Goal: Information Seeking & Learning: Learn about a topic

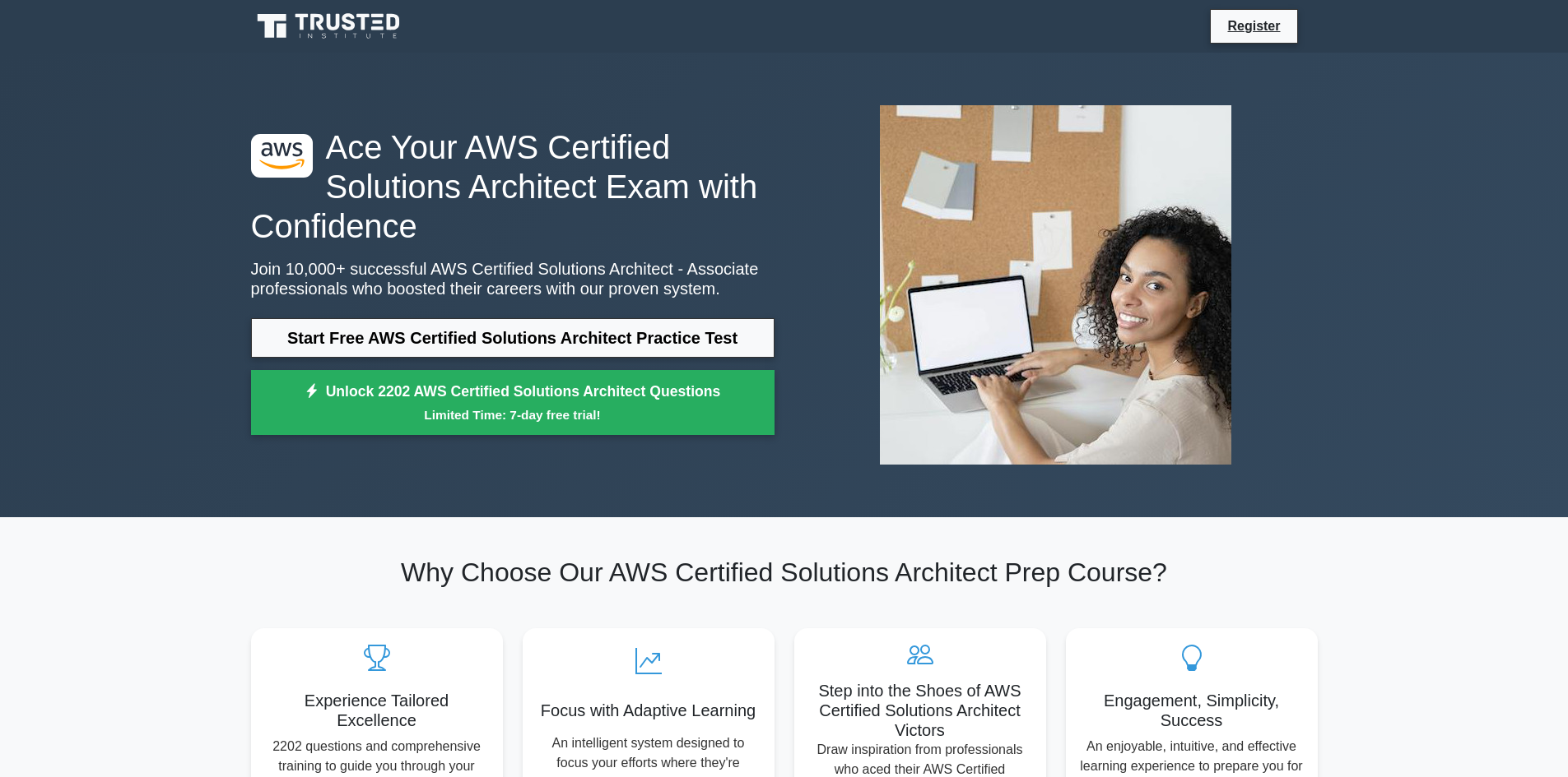
click at [390, 31] on icon at bounding box center [330, 26] width 158 height 32
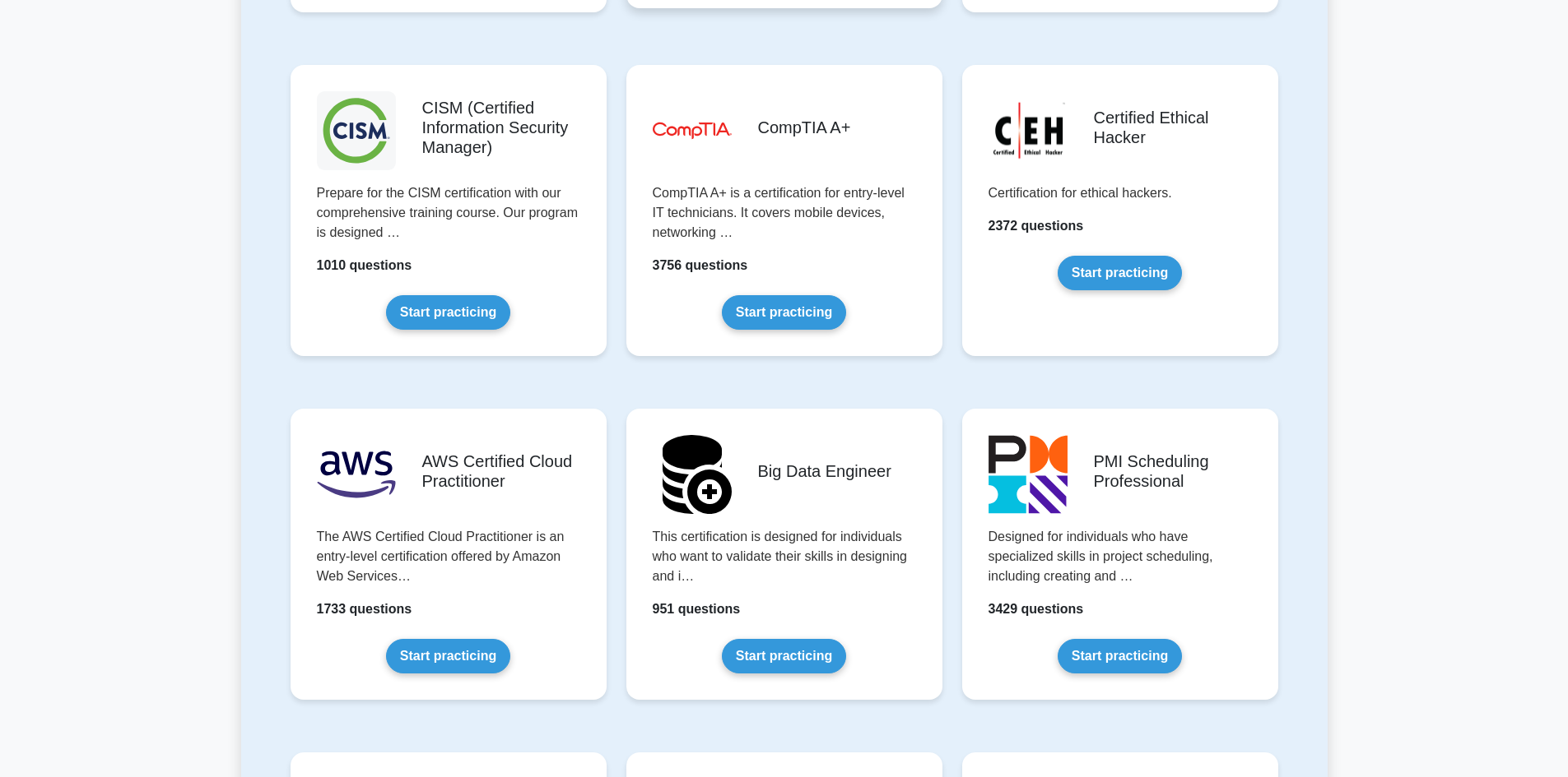
scroll to position [2878, 0]
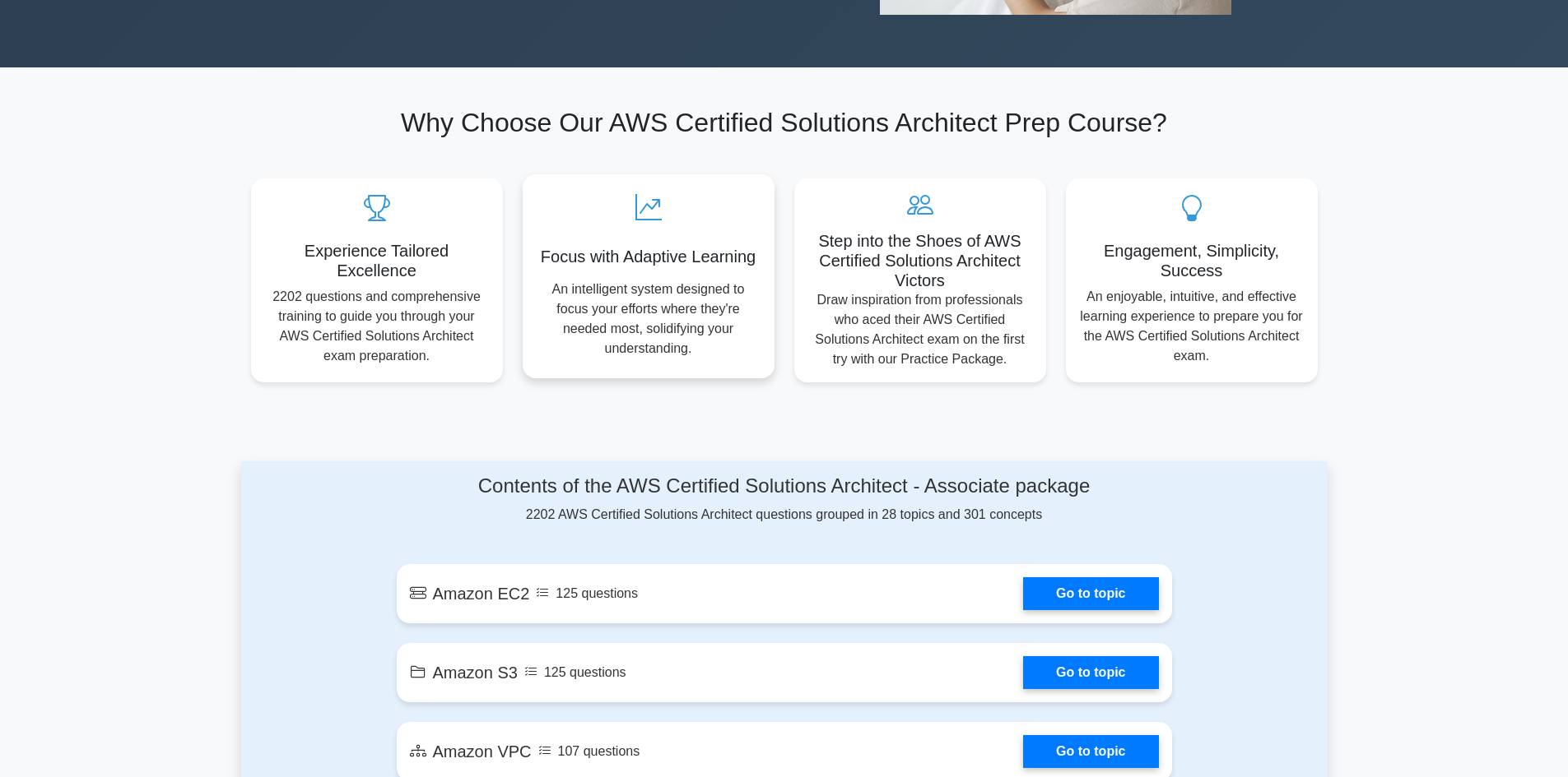
scroll to position [823, 0]
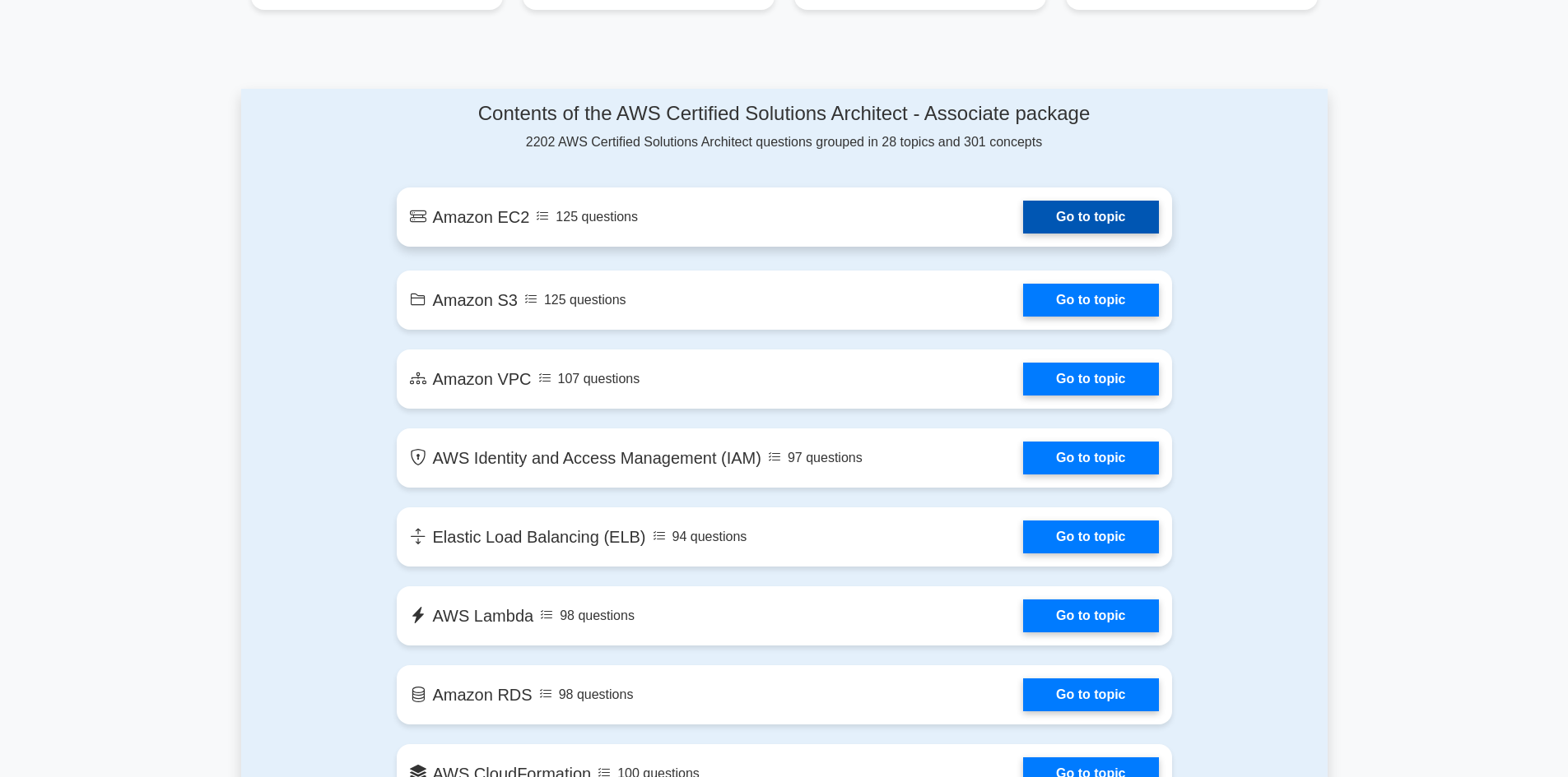
click at [1102, 227] on link "Go to topic" at bounding box center [1091, 217] width 135 height 33
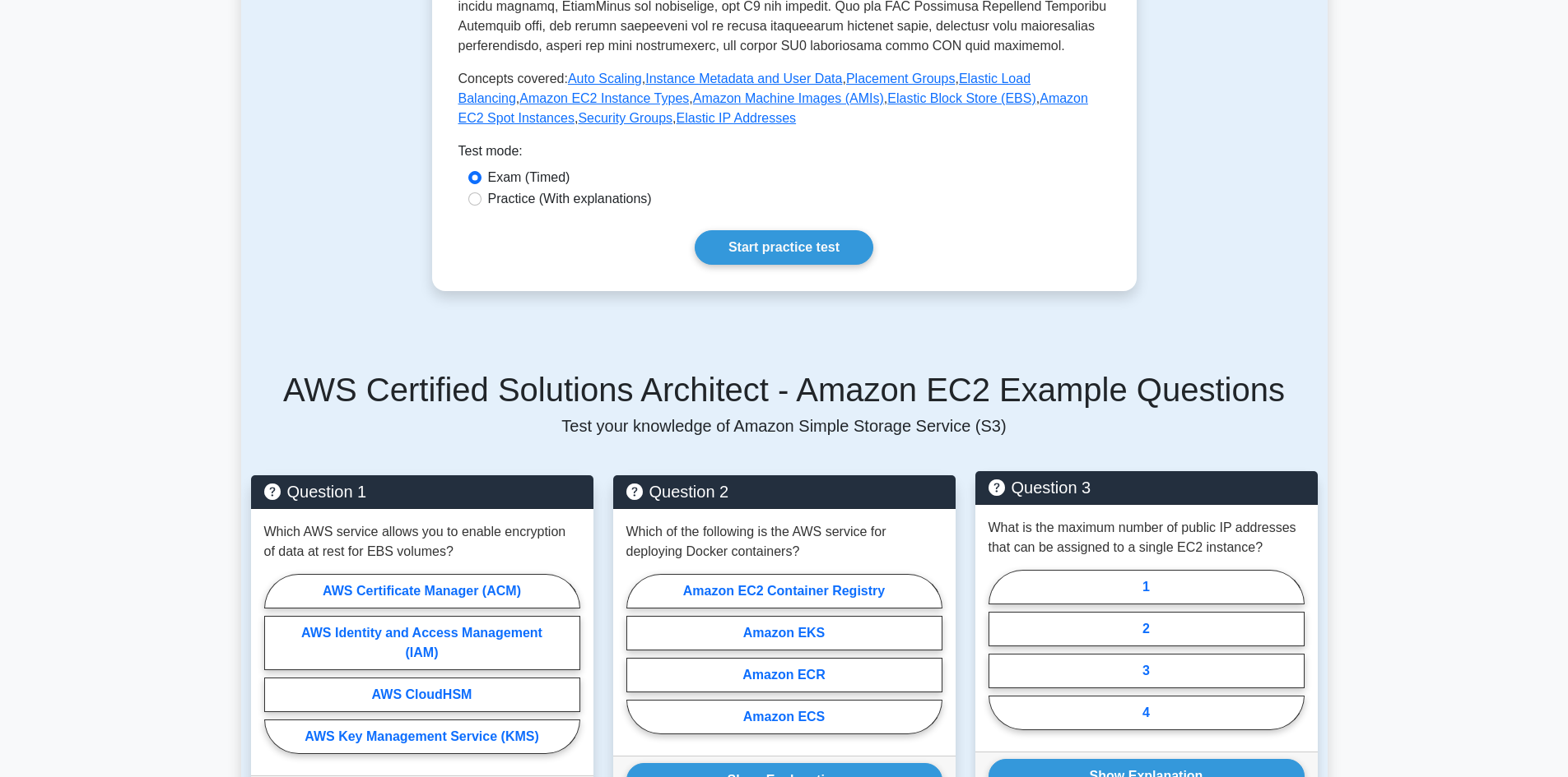
scroll to position [549, 0]
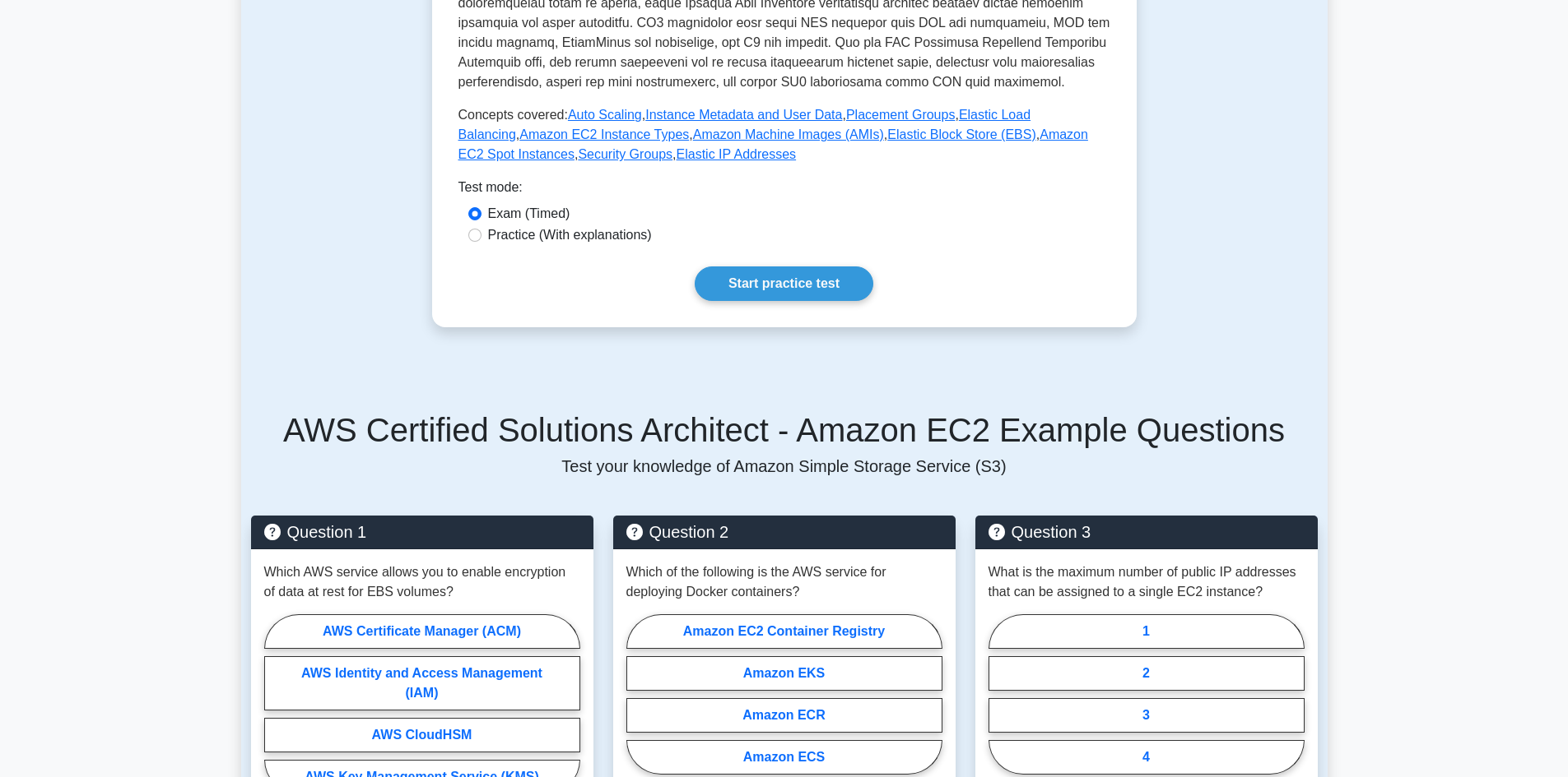
click at [572, 238] on label "Practice (With explanations)" at bounding box center [569, 235] width 164 height 20
click at [482, 238] on input "Practice (With explanations)" at bounding box center [475, 235] width 13 height 13
radio input "true"
click at [768, 289] on link "Start practice test" at bounding box center [784, 283] width 179 height 34
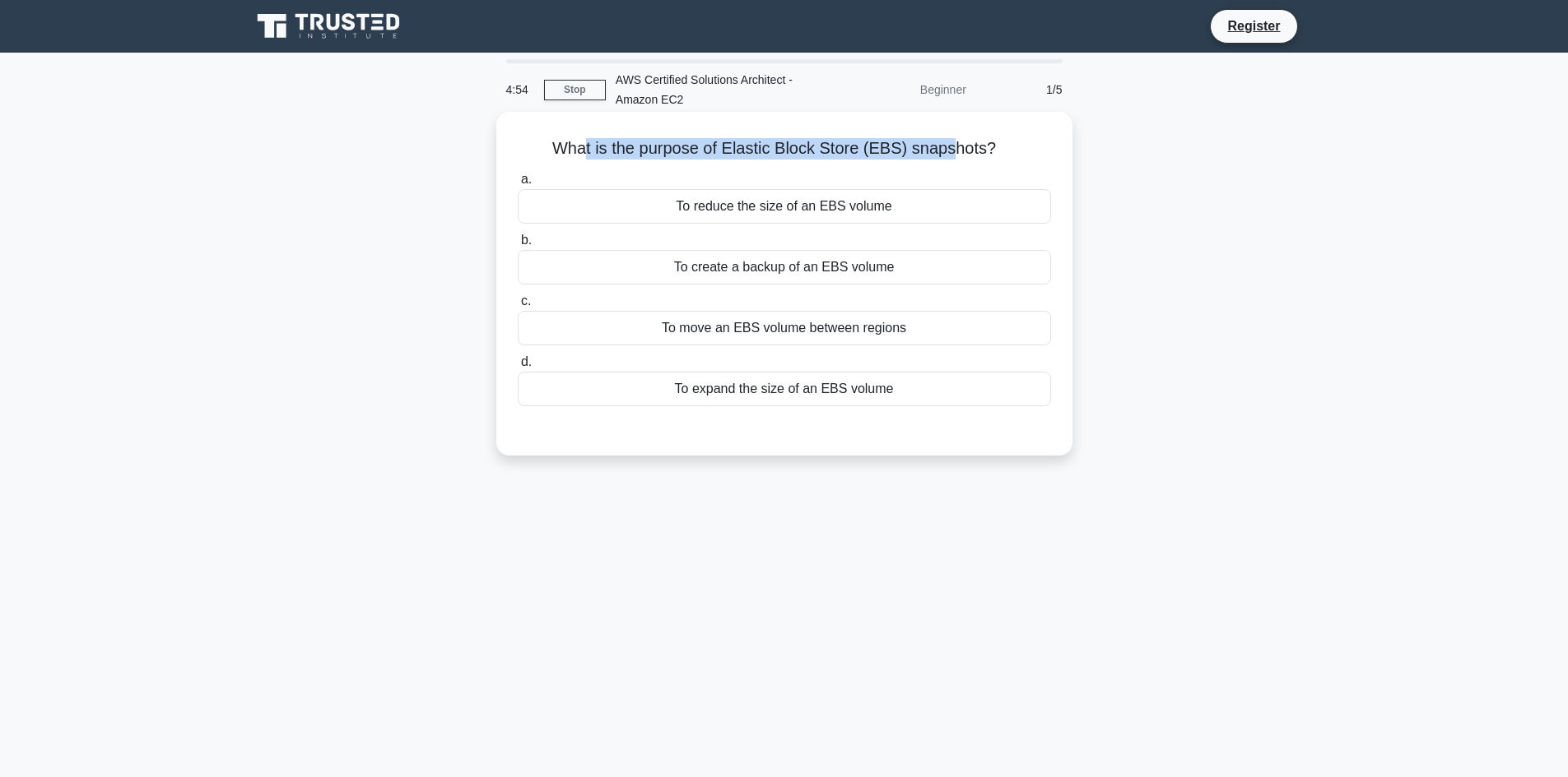
drag, startPoint x: 586, startPoint y: 149, endPoint x: 949, endPoint y: 137, distance: 363.2
click at [949, 139] on h5 "What is the purpose of Elastic Block Store (EBS) snapshots? .spinner_0XTQ{trans…" at bounding box center [784, 149] width 536 height 21
click at [1052, 132] on div "What is the purpose of Elastic Block Store (EBS) snapshots? .spinner_0XTQ{trans…" at bounding box center [784, 283] width 562 height 331
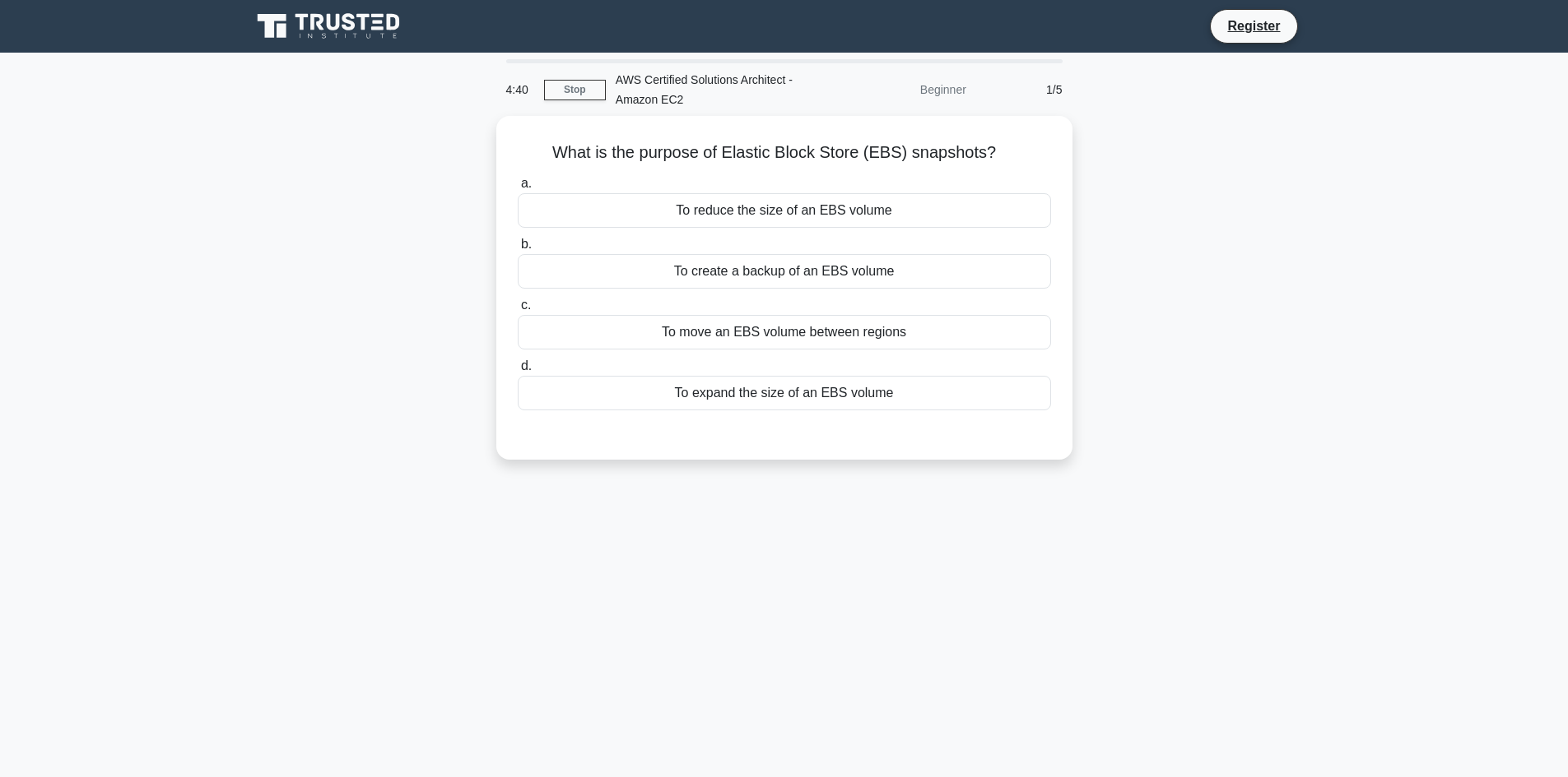
drag, startPoint x: 779, startPoint y: 361, endPoint x: 238, endPoint y: 183, distance: 569.5
click at [238, 171] on main "4:40 Stop AWS Certified Solutions Architect - Amazon EC2 Beginner 1/5 What is t…" at bounding box center [784, 470] width 1568 height 836
click at [251, 223] on div "What is the purpose of Elastic Block Store (EBS) snapshots? .spinner_0XTQ{trans…" at bounding box center [784, 297] width 1086 height 364
click at [377, 294] on div "What is the purpose of Elastic Block Store (EBS) snapshots? .spinner_0XTQ{trans…" at bounding box center [784, 297] width 1086 height 364
click at [758, 251] on div "To create a backup of an EBS volume" at bounding box center [784, 267] width 533 height 34
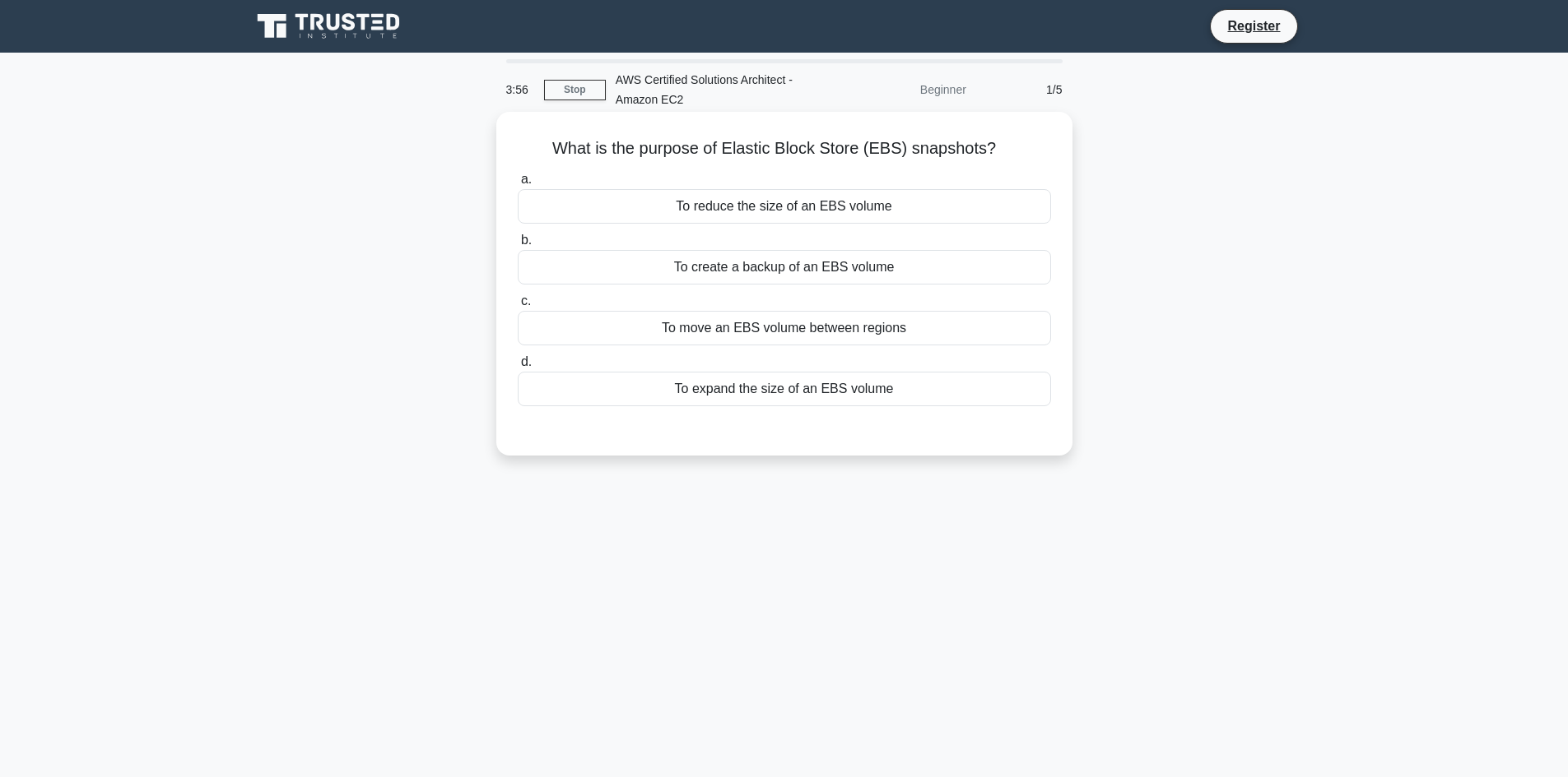
click at [518, 246] on input "b. To create a backup of an EBS volume" at bounding box center [518, 240] width 0 height 11
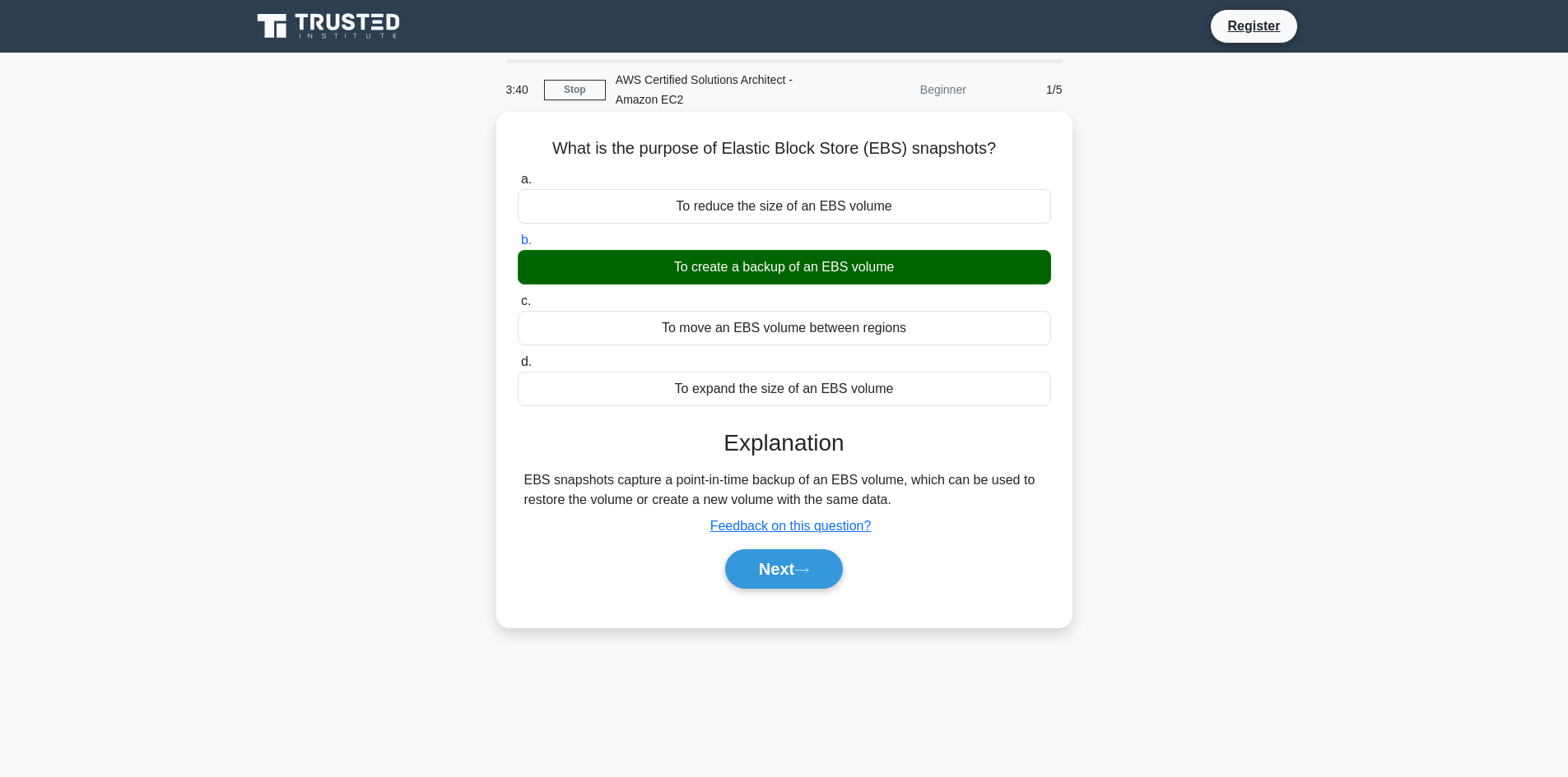
click at [796, 218] on div "To reduce the size of an EBS volume" at bounding box center [784, 206] width 533 height 34
click at [518, 185] on input "a. To reduce the size of an EBS volume" at bounding box center [518, 180] width 0 height 11
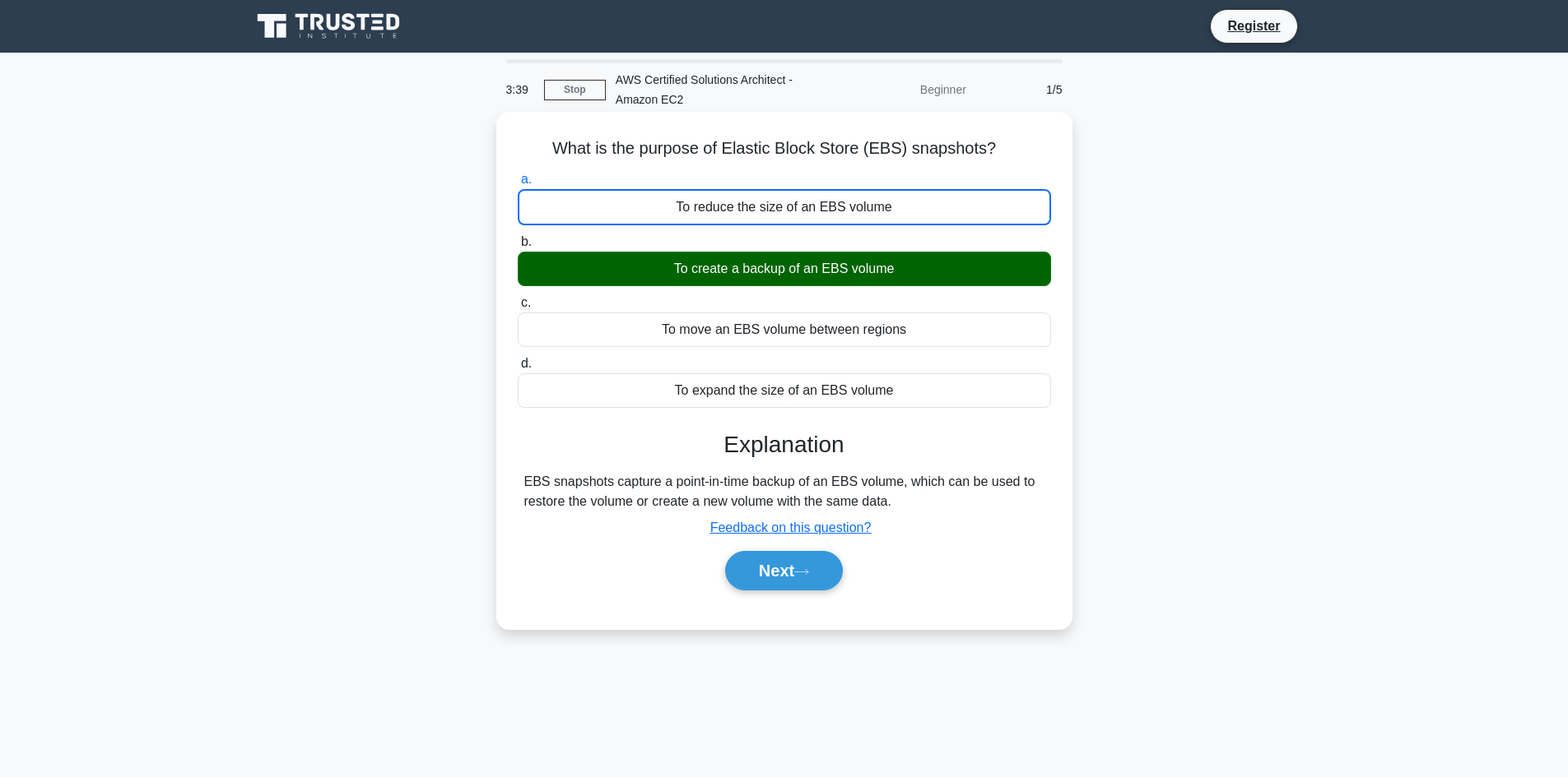
click at [798, 201] on div "To reduce the size of an EBS volume" at bounding box center [784, 207] width 533 height 36
click at [518, 185] on input "a. To reduce the size of an EBS volume" at bounding box center [518, 180] width 0 height 11
click at [816, 338] on div "To move an EBS volume between regions" at bounding box center [784, 329] width 533 height 34
click at [813, 312] on label "c. To move an EBS volume between regions" at bounding box center [784, 320] width 533 height 54
click at [518, 309] on input "c. To move an EBS volume between regions" at bounding box center [518, 303] width 0 height 11
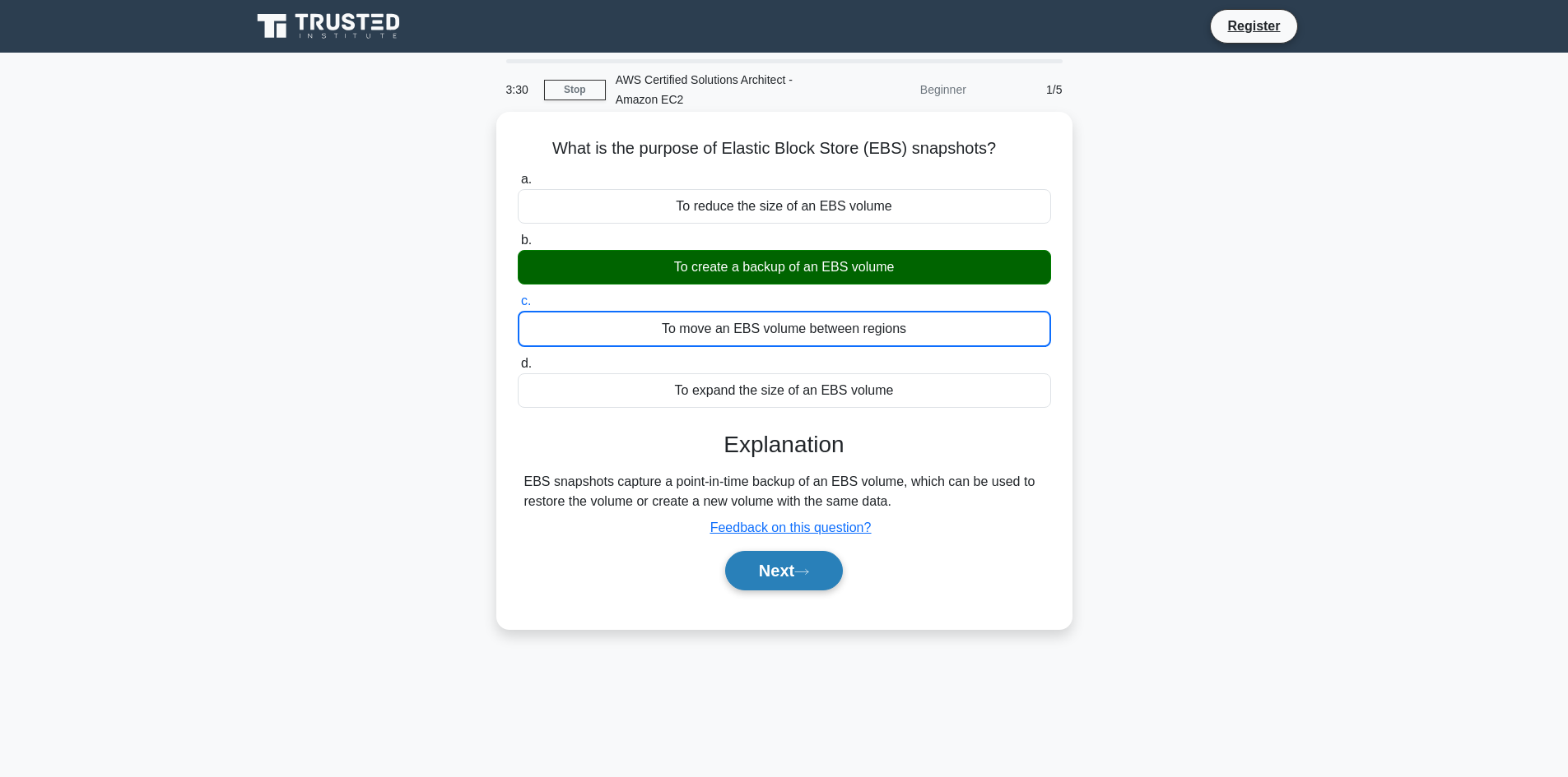
click at [759, 577] on button "Next" at bounding box center [784, 570] width 118 height 39
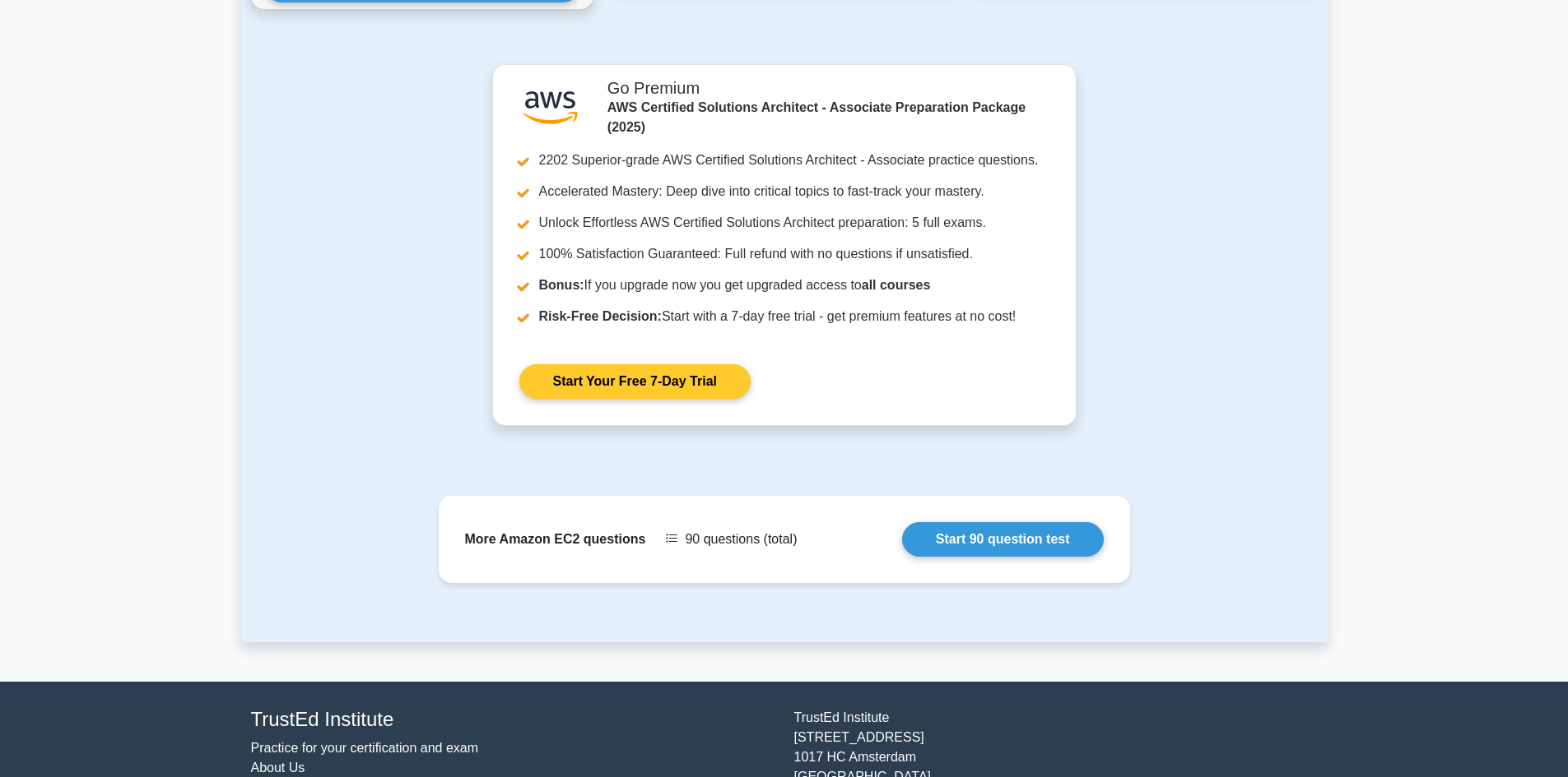
scroll to position [1490, 0]
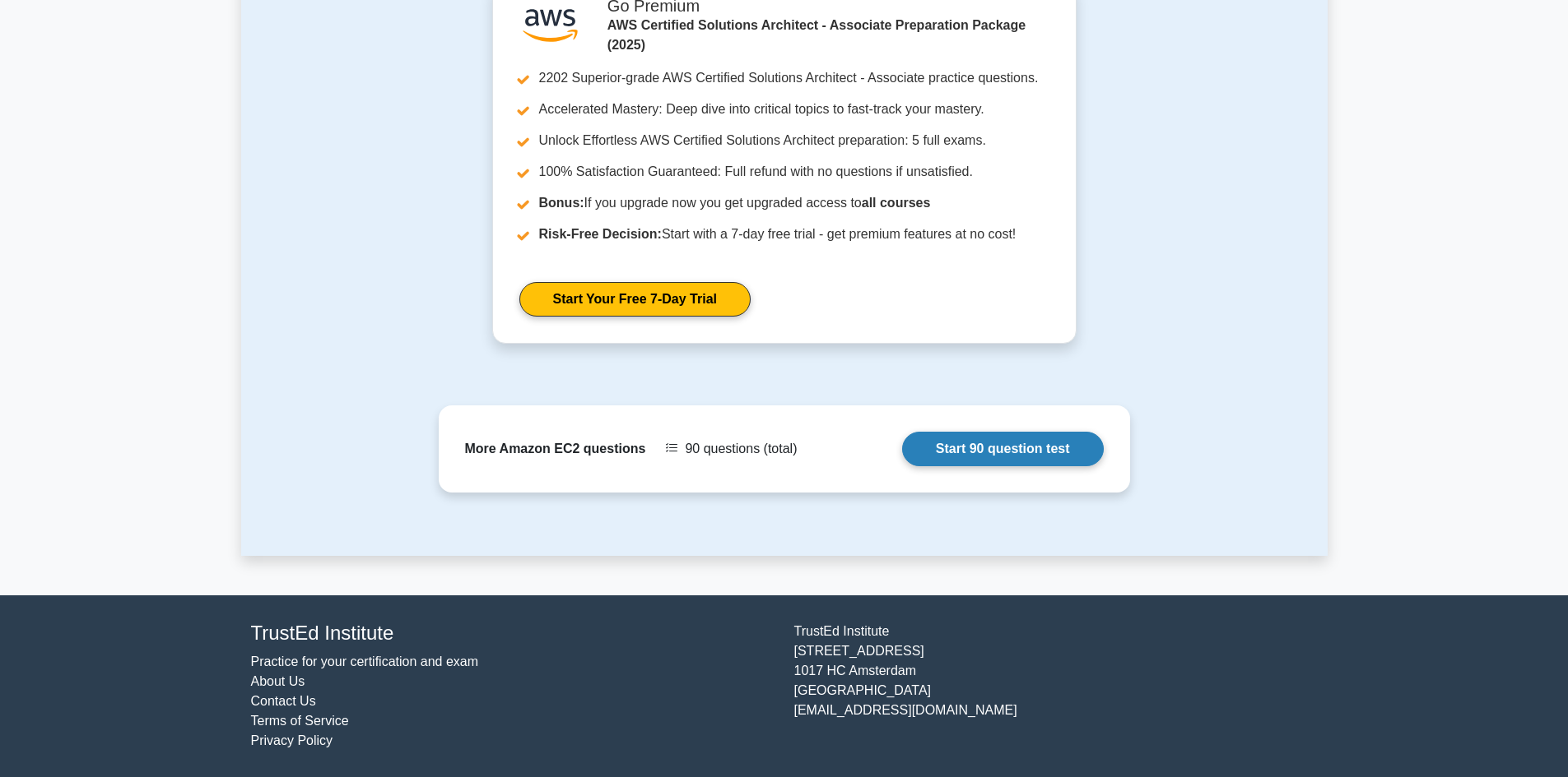
click at [902, 458] on link "Start 90 question test" at bounding box center [1003, 448] width 202 height 34
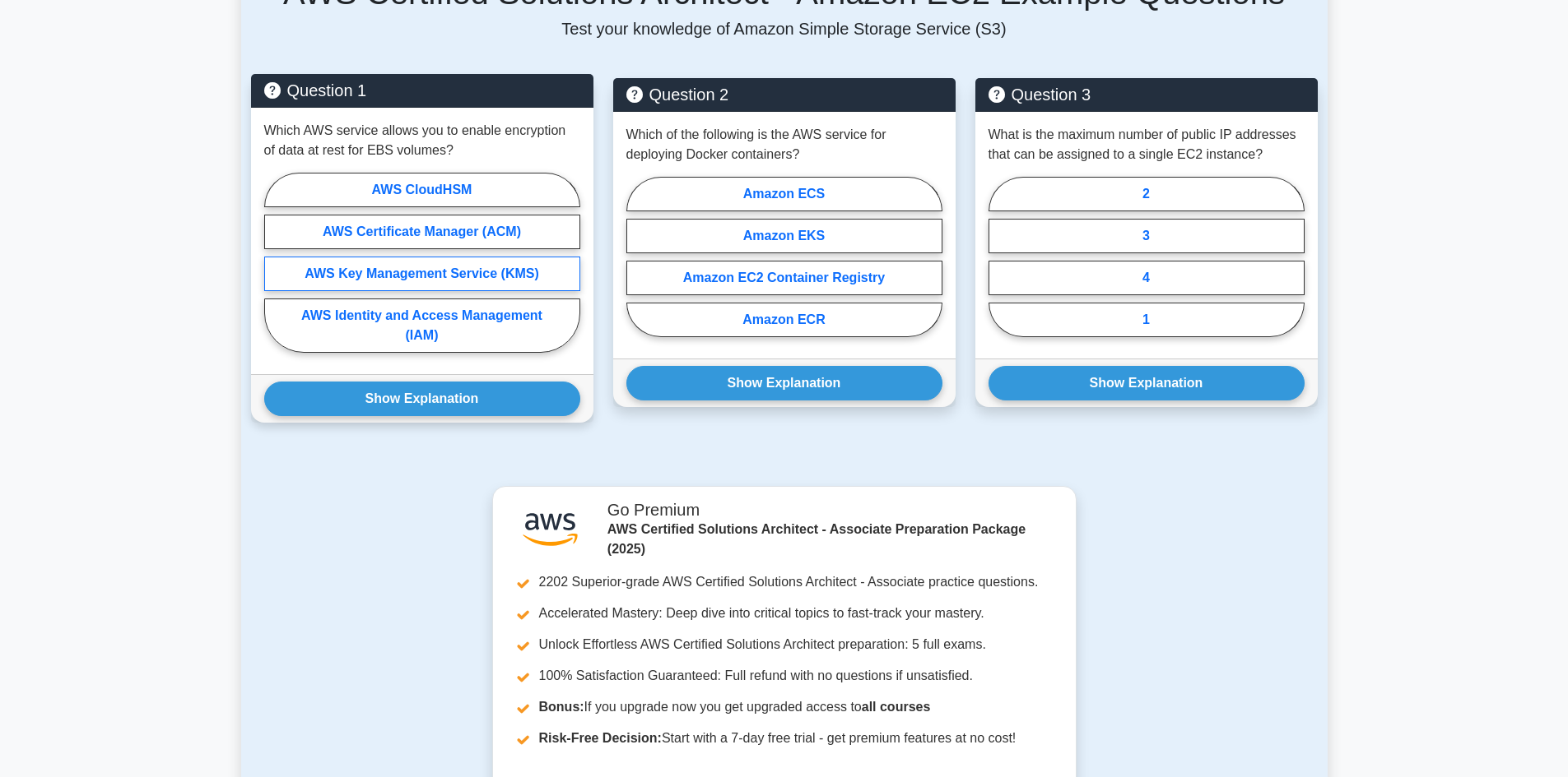
scroll to position [805, 0]
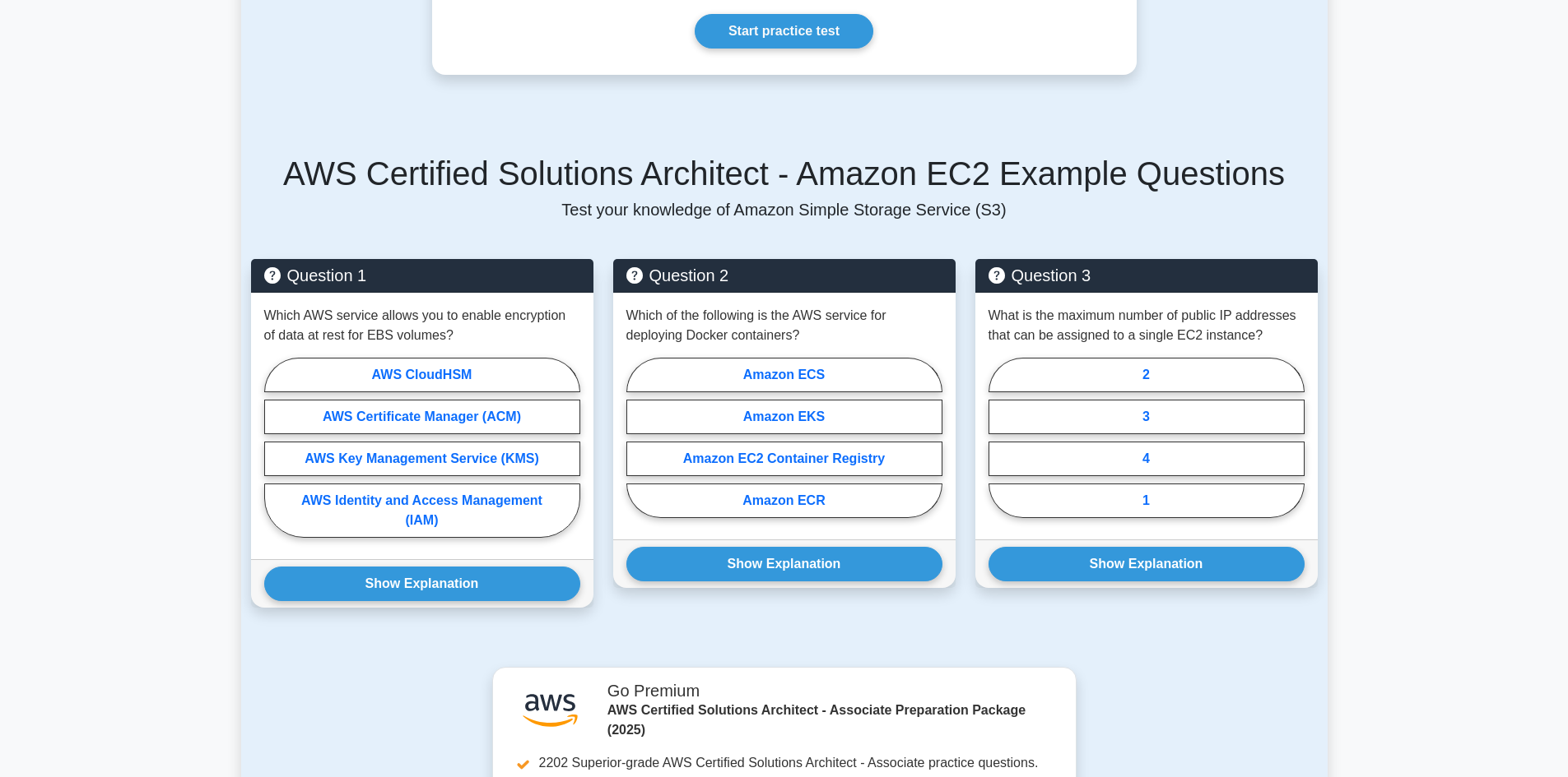
click at [939, 203] on p "Test your knowledge of Amazon Simple Storage Service (S3)" at bounding box center [784, 210] width 1066 height 20
click at [999, 162] on h5 "AWS Certified Solutions Architect - Amazon EC2 Example Questions" at bounding box center [784, 173] width 1066 height 39
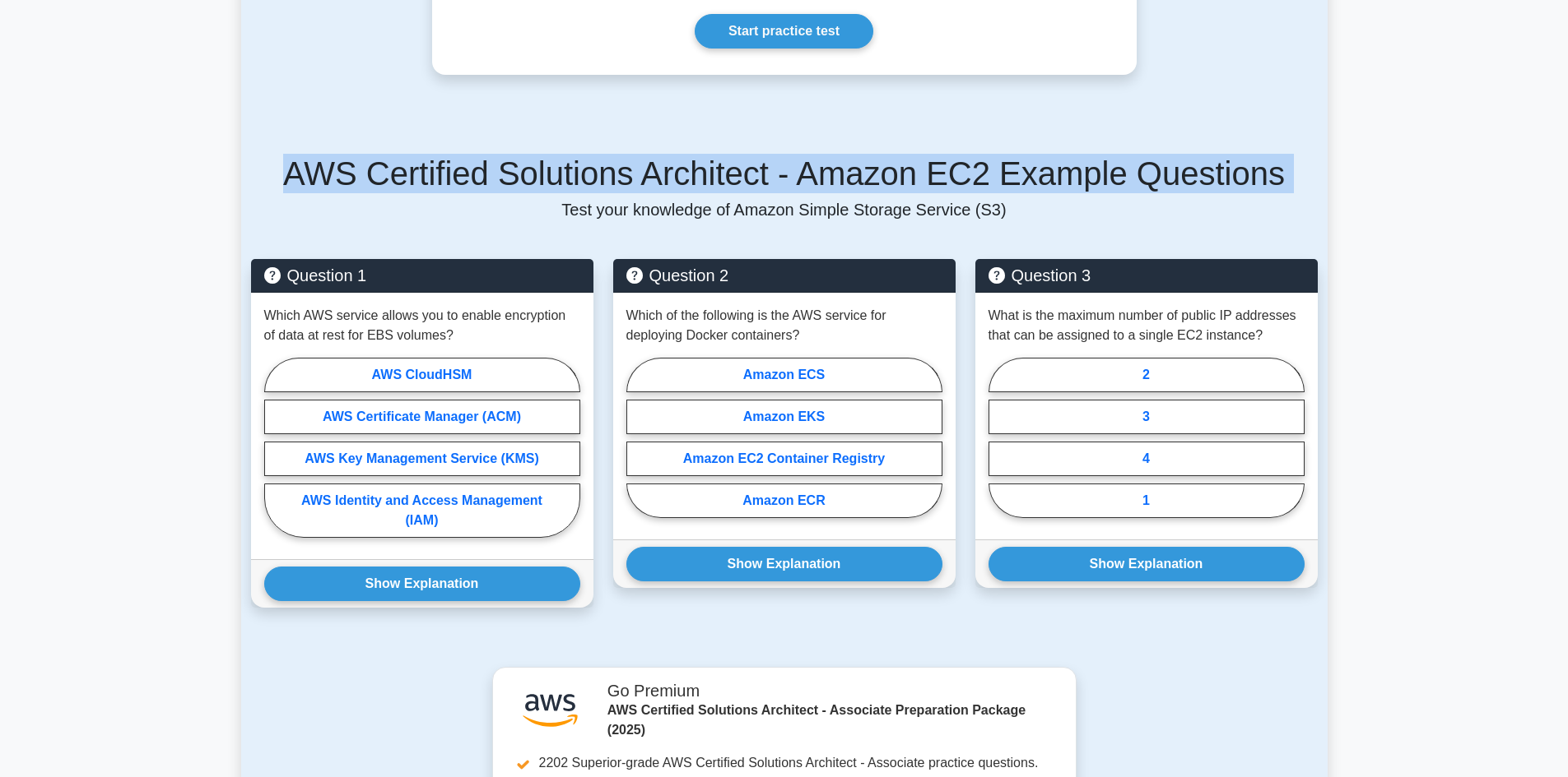
click at [999, 162] on h5 "AWS Certified Solutions Architect - Amazon EC2 Example Questions" at bounding box center [784, 173] width 1066 height 39
click at [1022, 121] on div "AWS Certified Solutions Architect - Amazon EC2 Example Questions Test your know…" at bounding box center [784, 390] width 1086 height 552
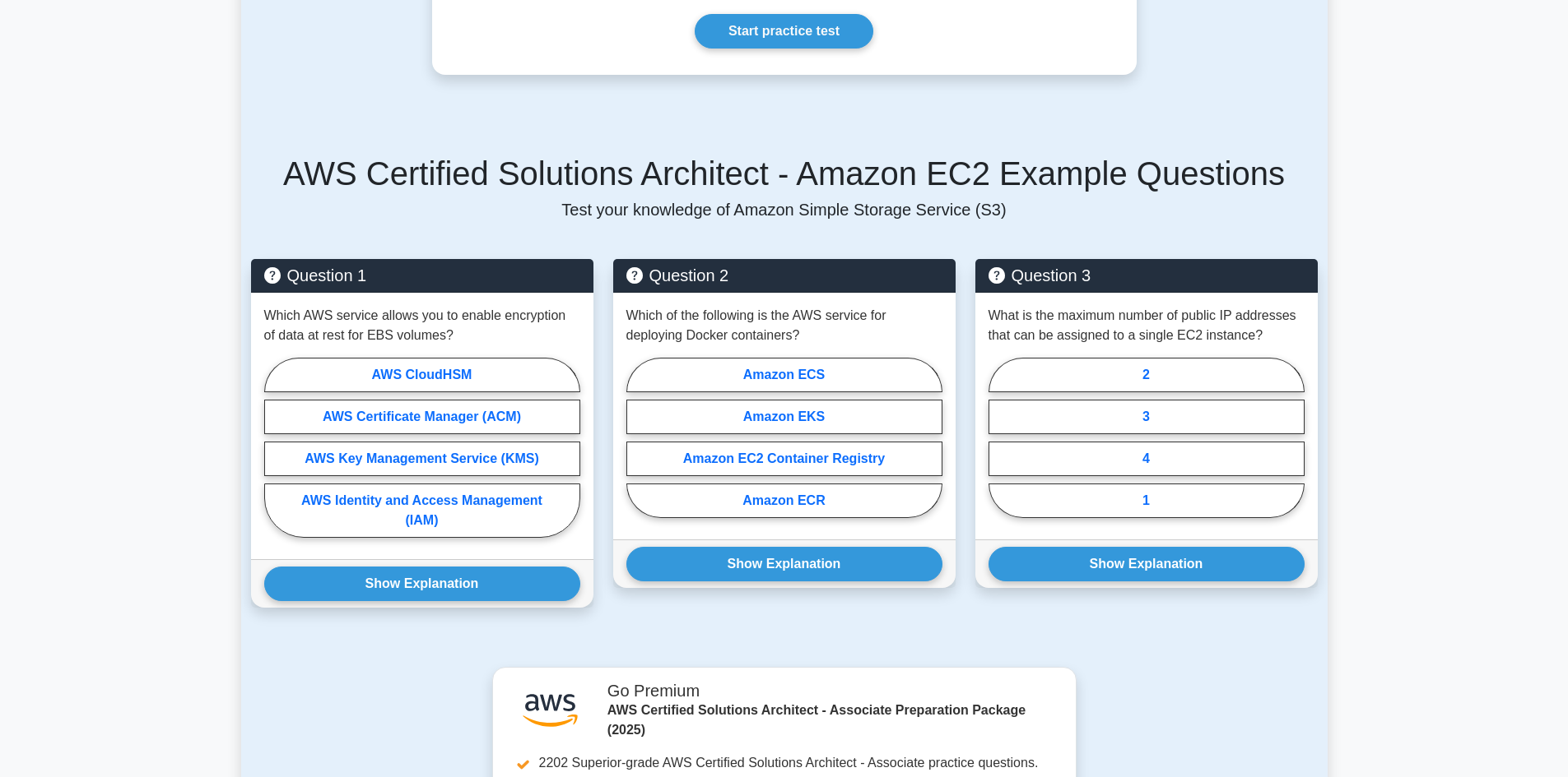
click at [1015, 210] on p "Test your knowledge of Amazon Simple Storage Service (S3)" at bounding box center [784, 210] width 1066 height 20
click at [1021, 184] on h5 "AWS Certified Solutions Architect - Amazon EC2 Example Questions" at bounding box center [784, 173] width 1066 height 39
click at [1021, 182] on h5 "AWS Certified Solutions Architect - Amazon EC2 Example Questions" at bounding box center [784, 173] width 1066 height 39
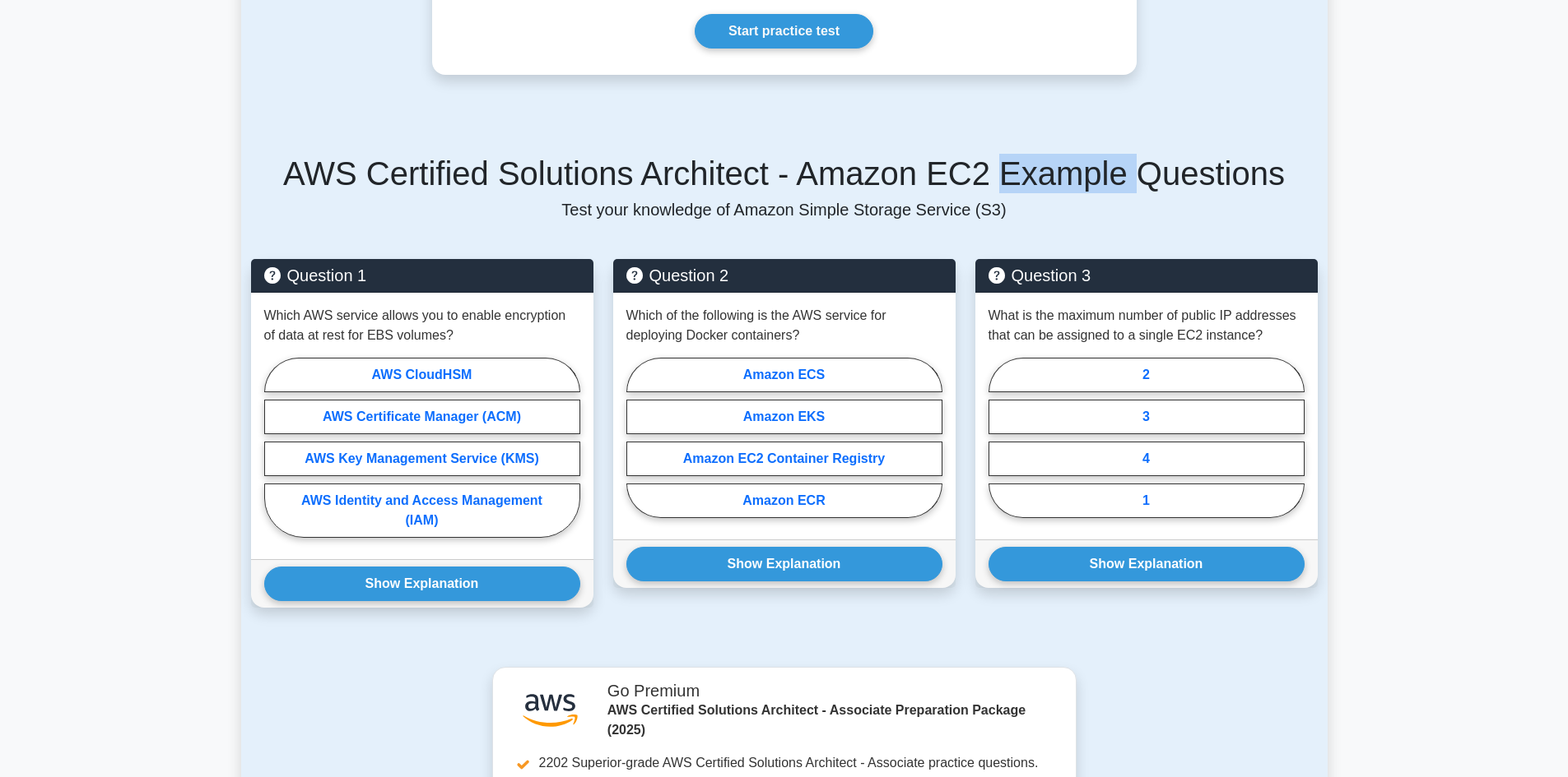
click at [1021, 181] on h5 "AWS Certified Solutions Architect - Amazon EC2 Example Questions" at bounding box center [784, 173] width 1066 height 39
click at [1020, 180] on h5 "AWS Certified Solutions Architect - Amazon EC2 Example Questions" at bounding box center [784, 173] width 1066 height 39
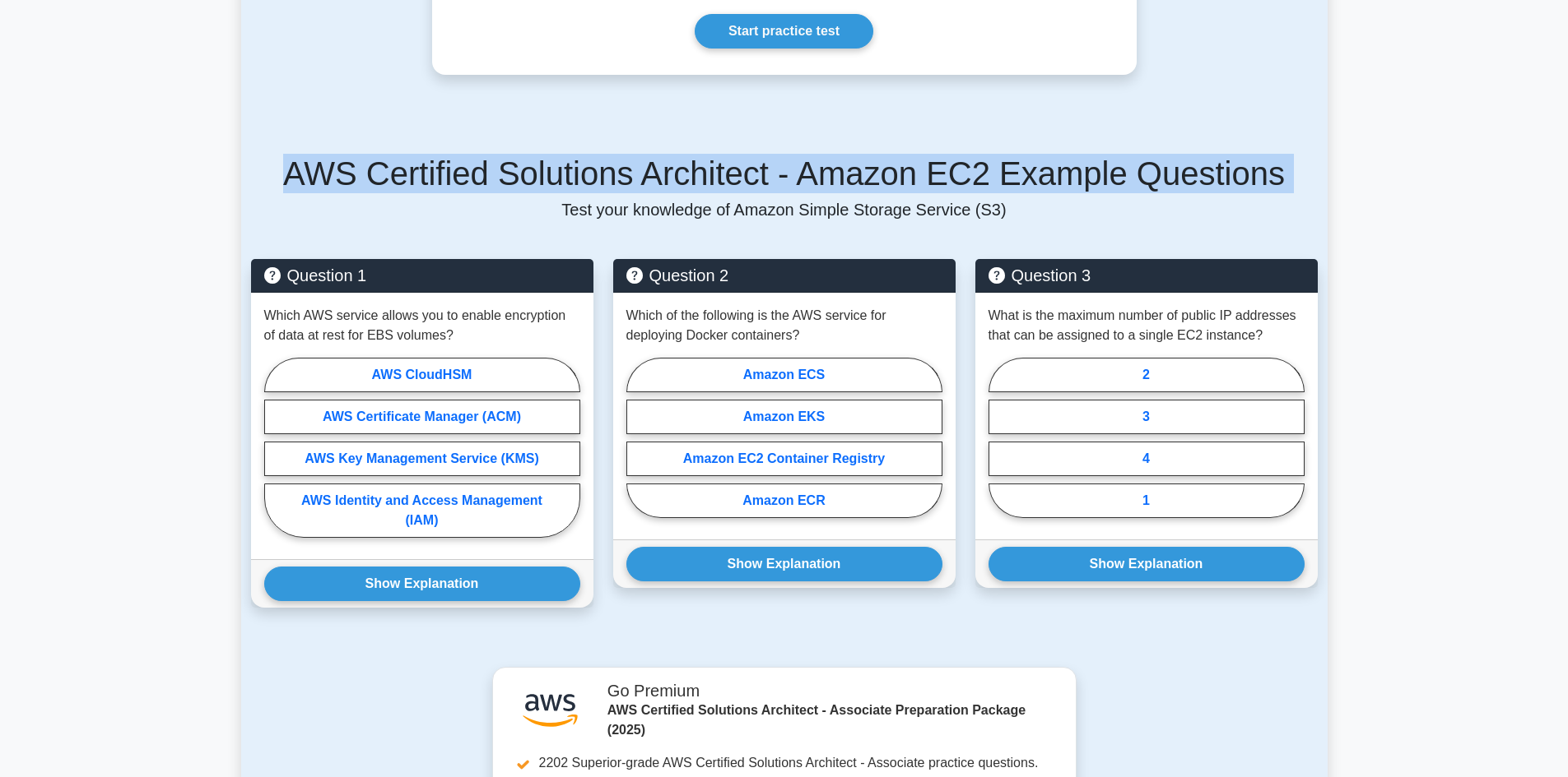
click at [1020, 180] on h5 "AWS Certified Solutions Architect - Amazon EC2 Example Questions" at bounding box center [784, 173] width 1066 height 39
click at [995, 185] on h5 "AWS Certified Solutions Architect - Amazon EC2 Example Questions" at bounding box center [784, 173] width 1066 height 39
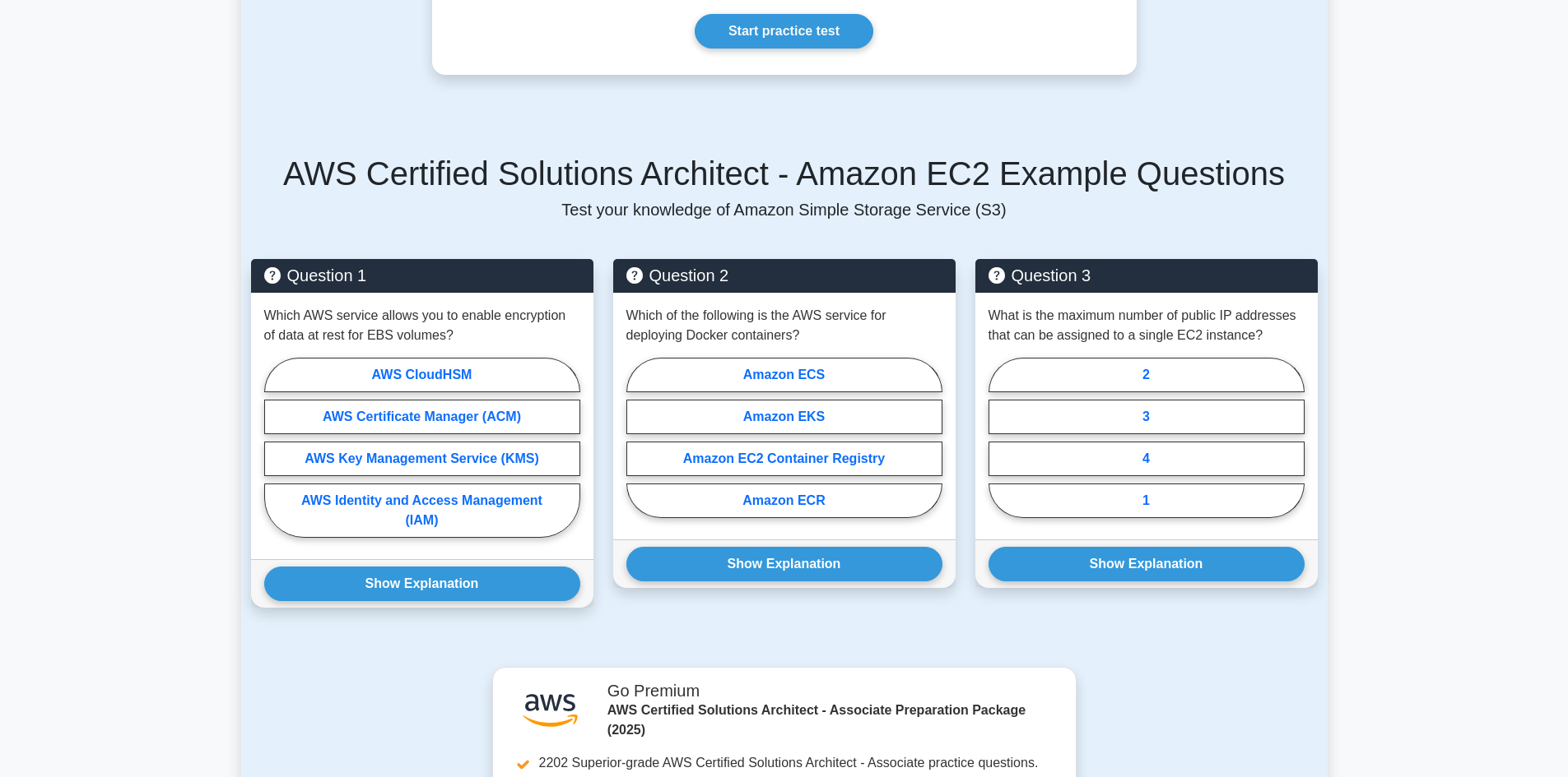
click at [994, 185] on h5 "AWS Certified Solutions Architect - Amazon EC2 Example Questions" at bounding box center [784, 173] width 1066 height 39
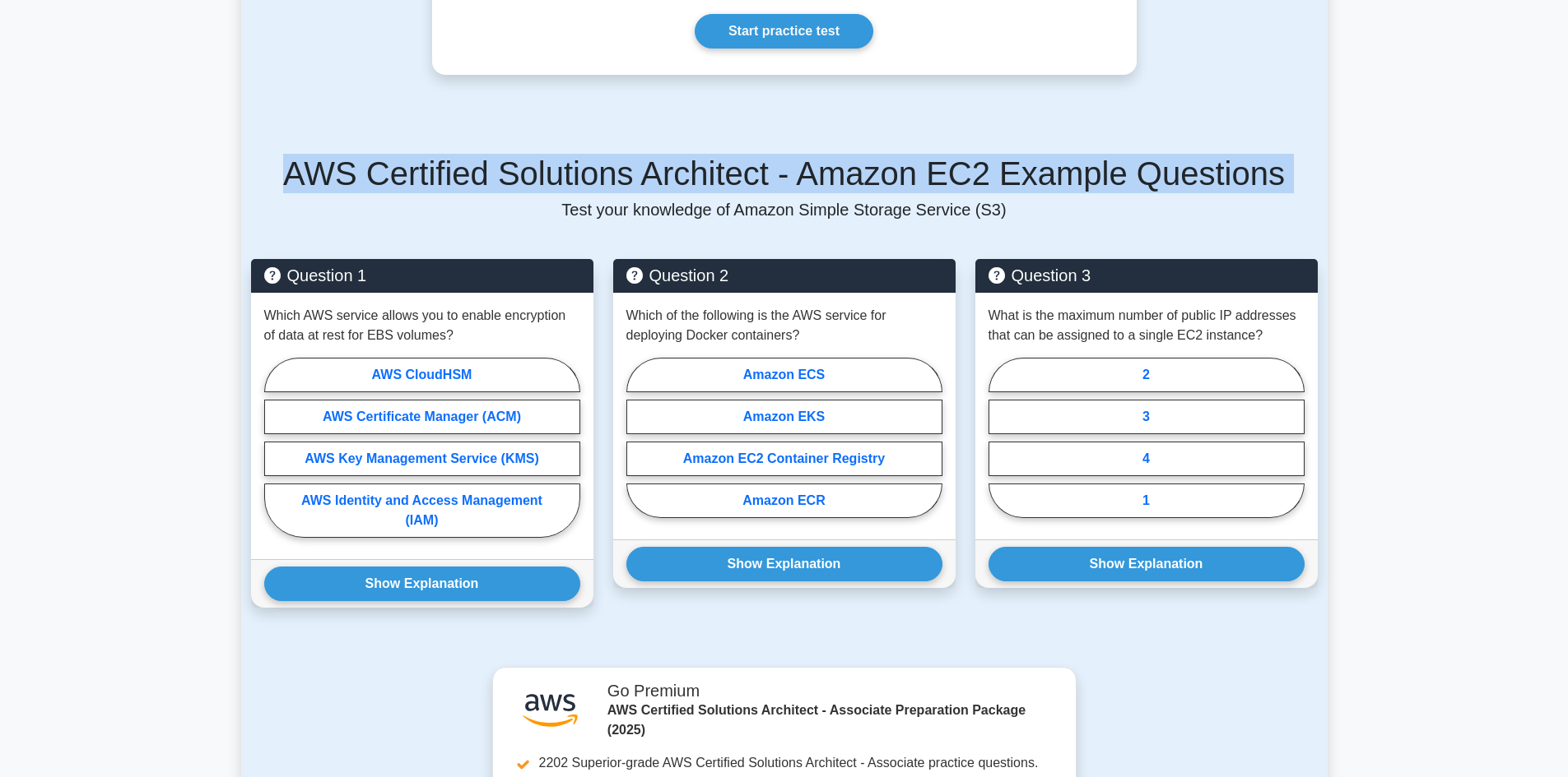
click at [994, 185] on h5 "AWS Certified Solutions Architect - Amazon EC2 Example Questions" at bounding box center [784, 173] width 1066 height 39
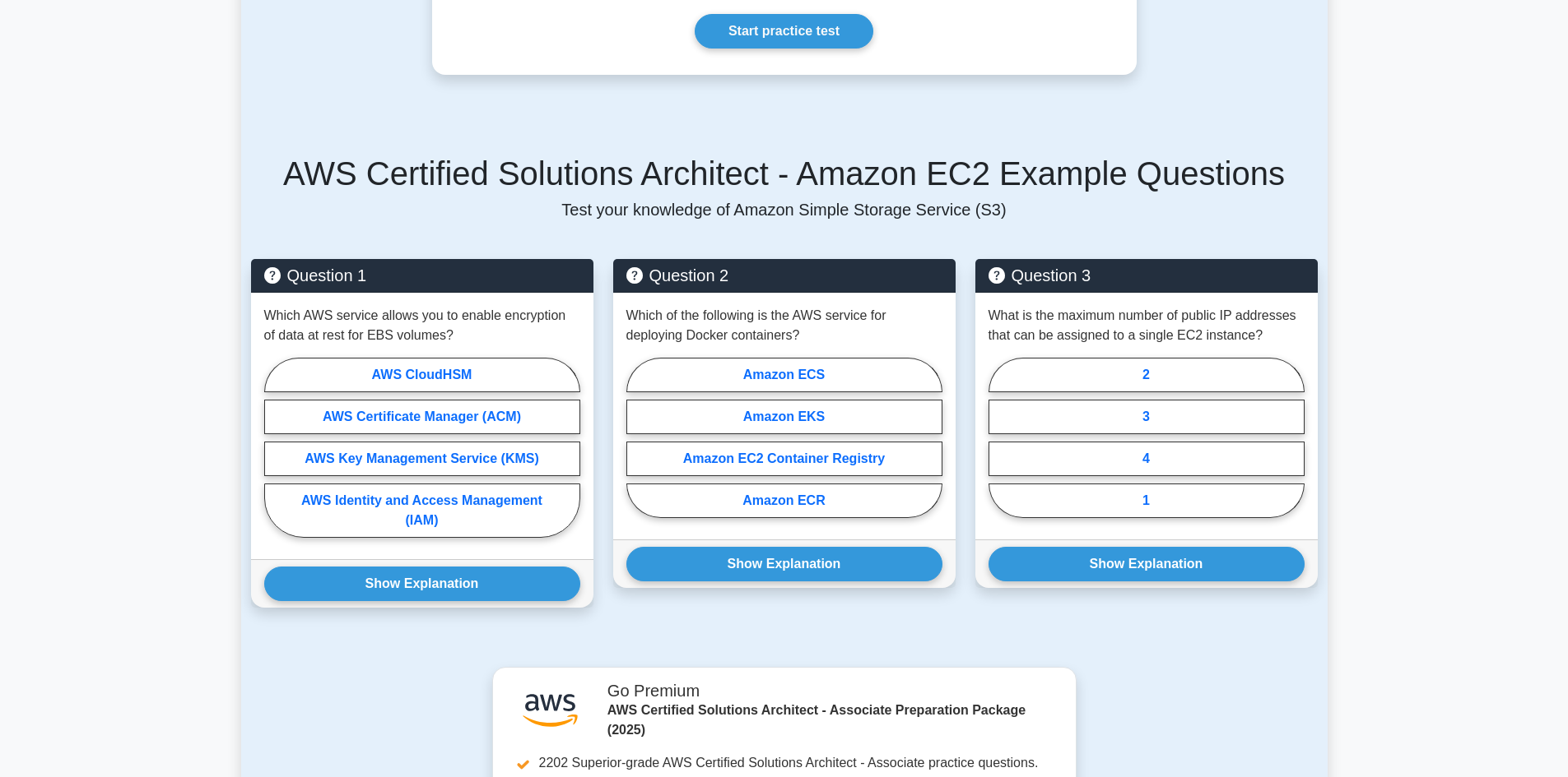
click at [963, 197] on div "AWS Certified Solutions Architect - Amazon EC2 Example Questions Test your know…" at bounding box center [784, 186] width 1066 height 66
click at [991, 201] on div "AWS Certified Solutions Architect - Amazon EC2 Example Questions Test your know…" at bounding box center [784, 186] width 1066 height 66
click at [992, 201] on p "Test your knowledge of Amazon Simple Storage Service (S3)" at bounding box center [784, 210] width 1066 height 20
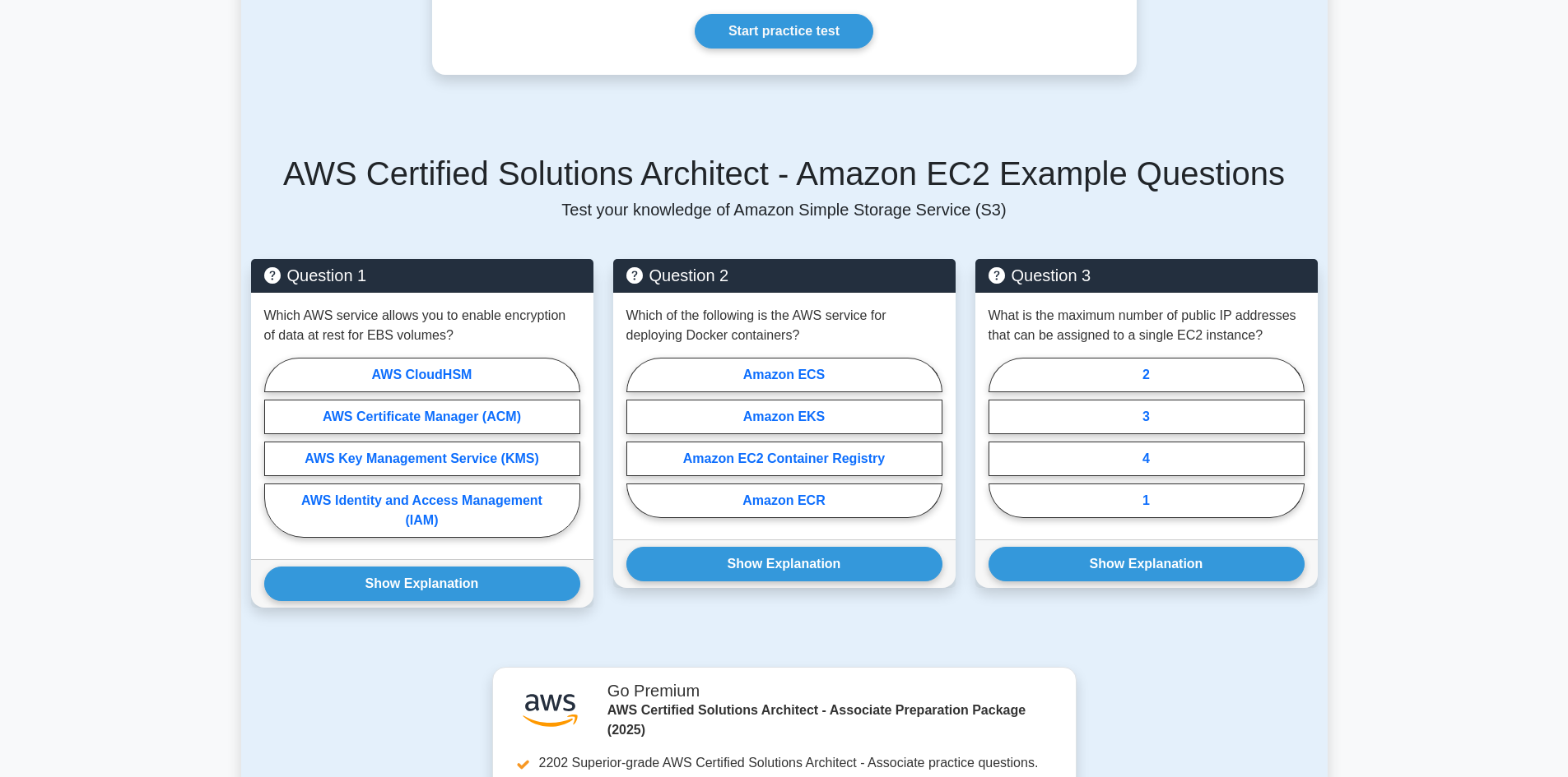
click at [1027, 175] on h5 "AWS Certified Solutions Architect - Amazon EC2 Example Questions" at bounding box center [784, 173] width 1066 height 39
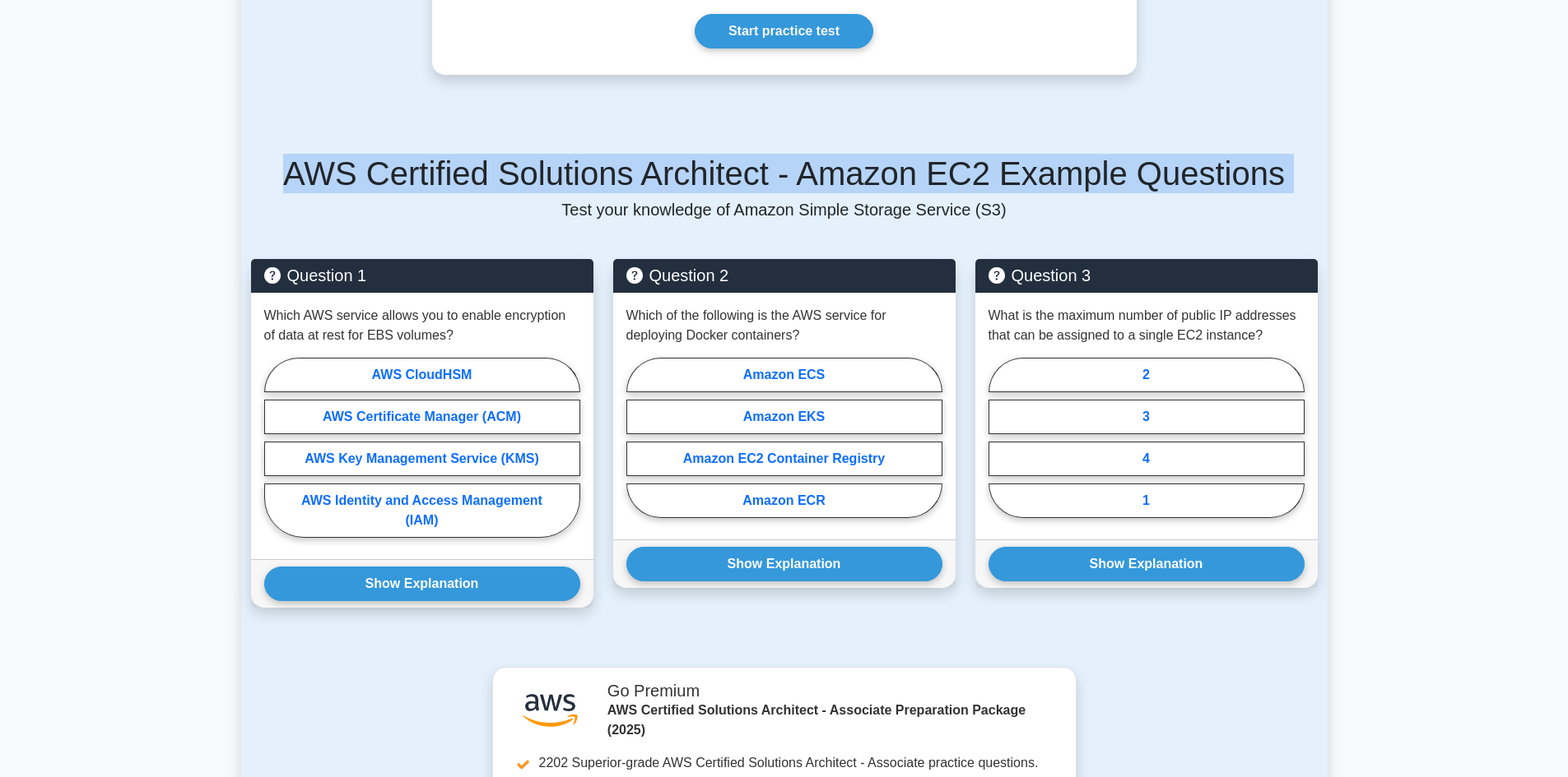
click at [1027, 175] on h5 "AWS Certified Solutions Architect - Amazon EC2 Example Questions" at bounding box center [784, 173] width 1066 height 39
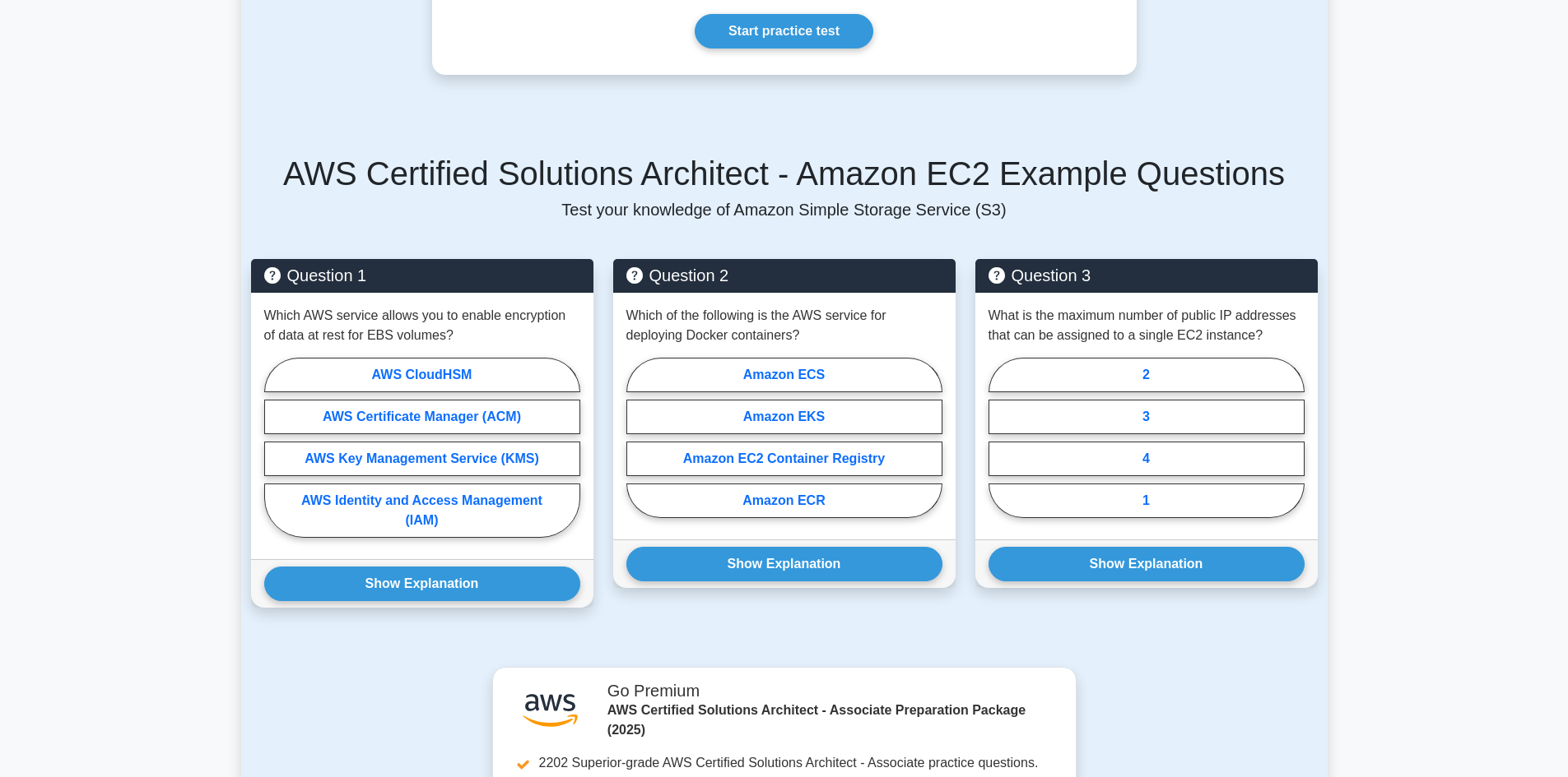
click at [1008, 204] on p "Test your knowledge of Amazon Simple Storage Service (S3)" at bounding box center [784, 210] width 1066 height 20
click at [1273, 182] on h5 "AWS Certified Solutions Architect - Amazon EC2 Example Questions" at bounding box center [784, 173] width 1066 height 39
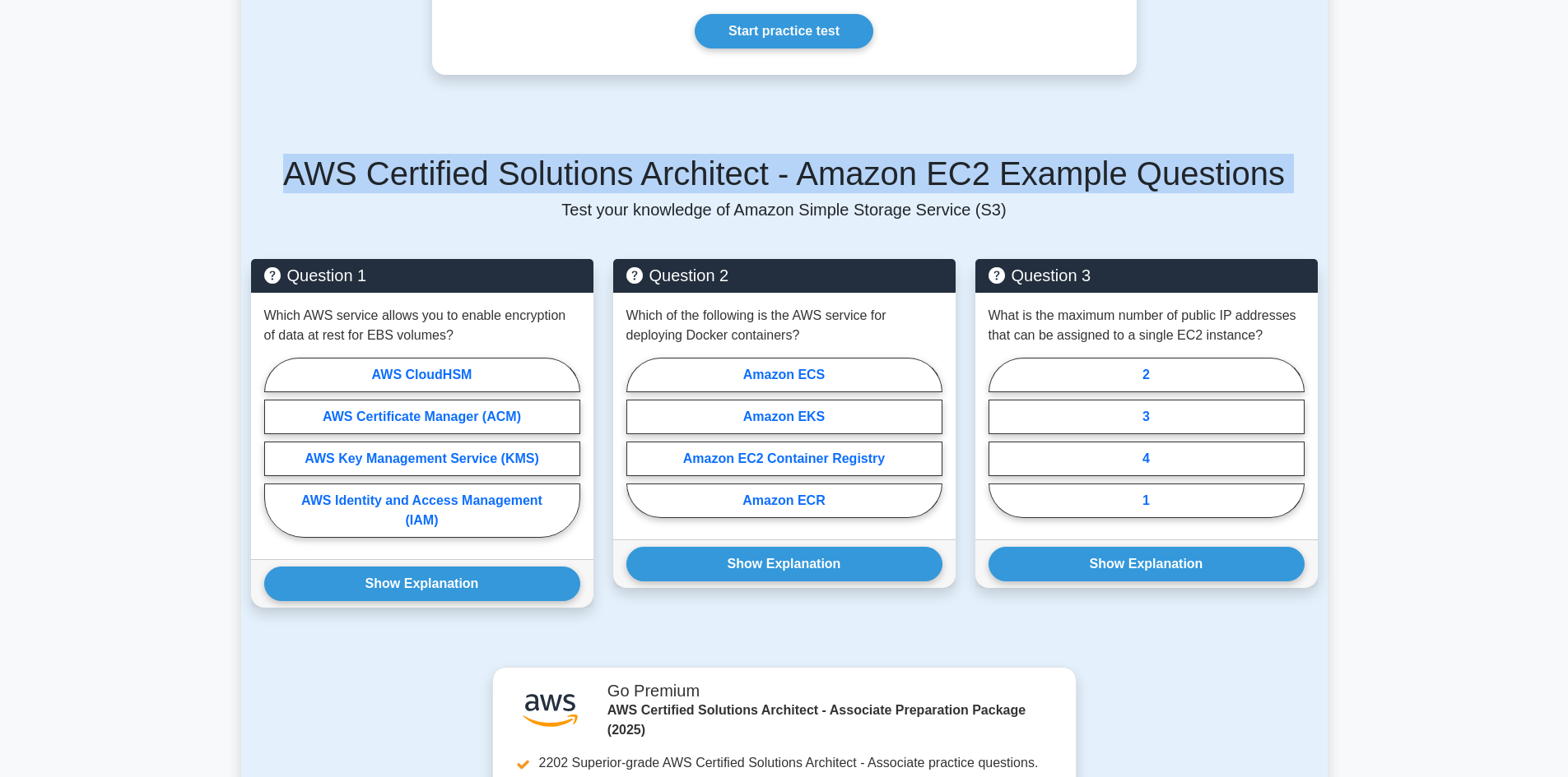
click at [1273, 182] on h5 "AWS Certified Solutions Architect - Amazon EC2 Example Questions" at bounding box center [784, 173] width 1066 height 39
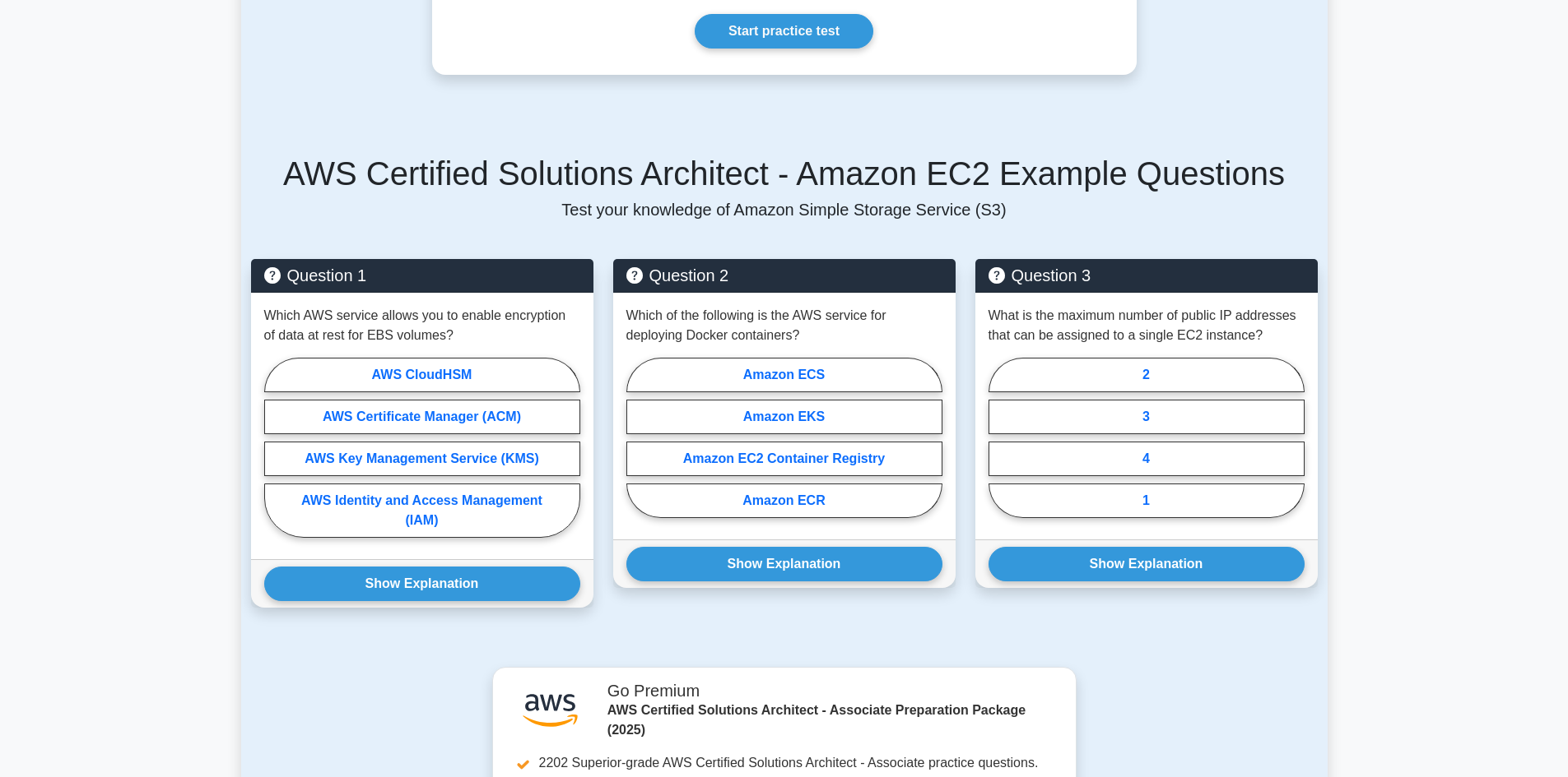
click at [1209, 216] on p "Test your knowledge of Amazon Simple Storage Service (S3)" at bounding box center [784, 210] width 1066 height 20
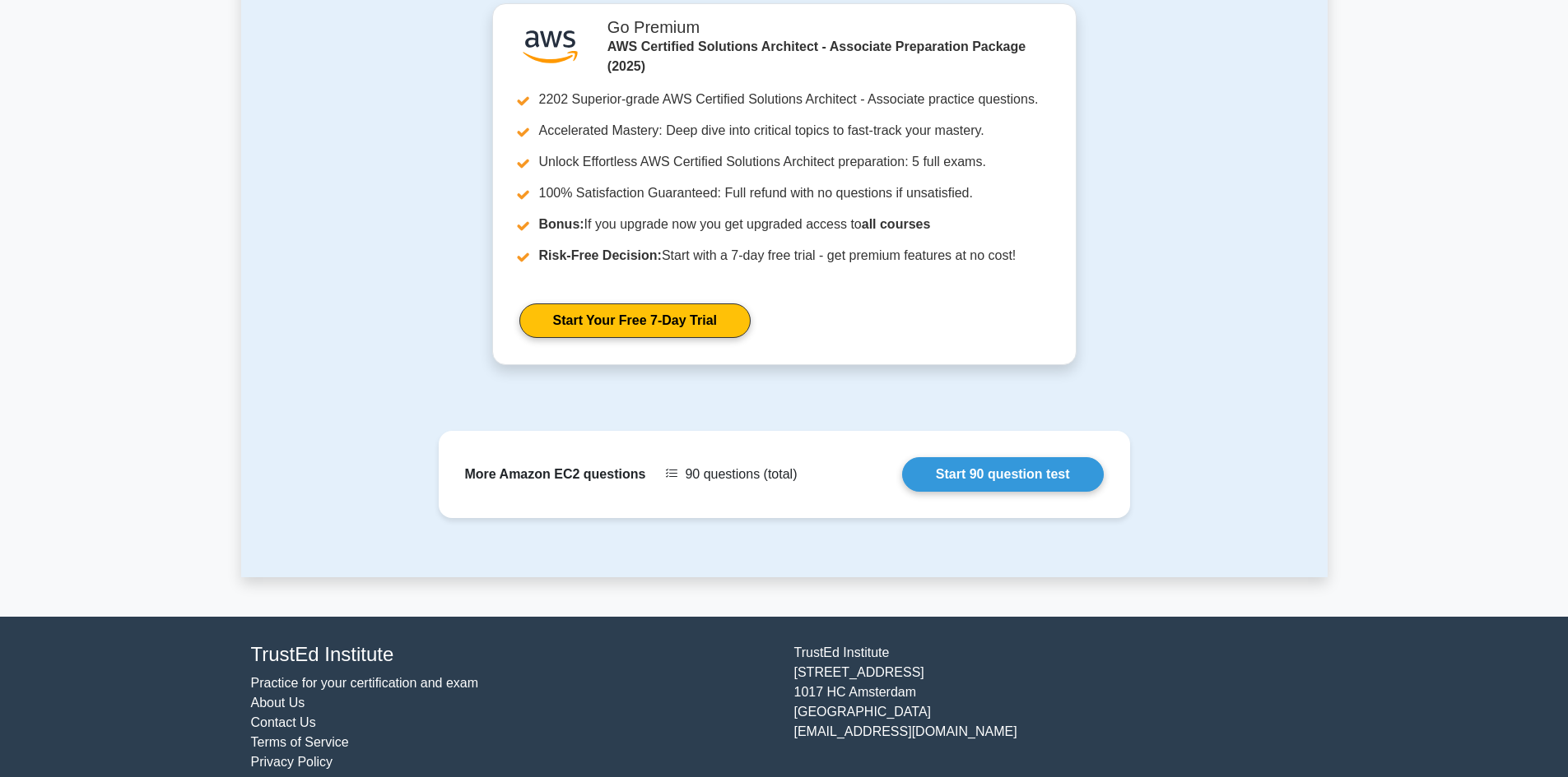
scroll to position [1490, 0]
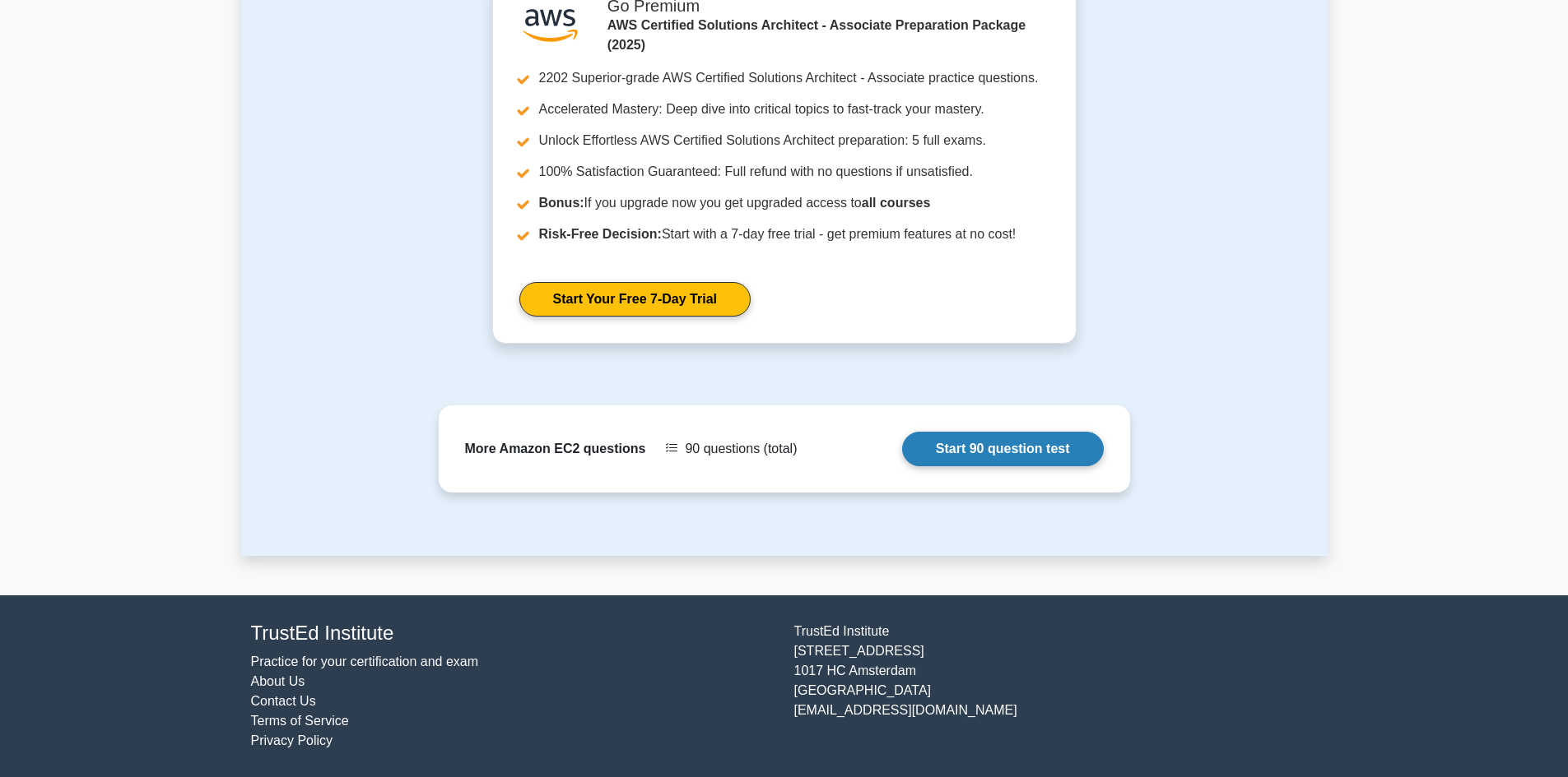
click at [902, 457] on link "Start 90 question test" at bounding box center [1003, 448] width 202 height 34
click at [1006, 459] on link "Start 90 question test" at bounding box center [1003, 448] width 202 height 34
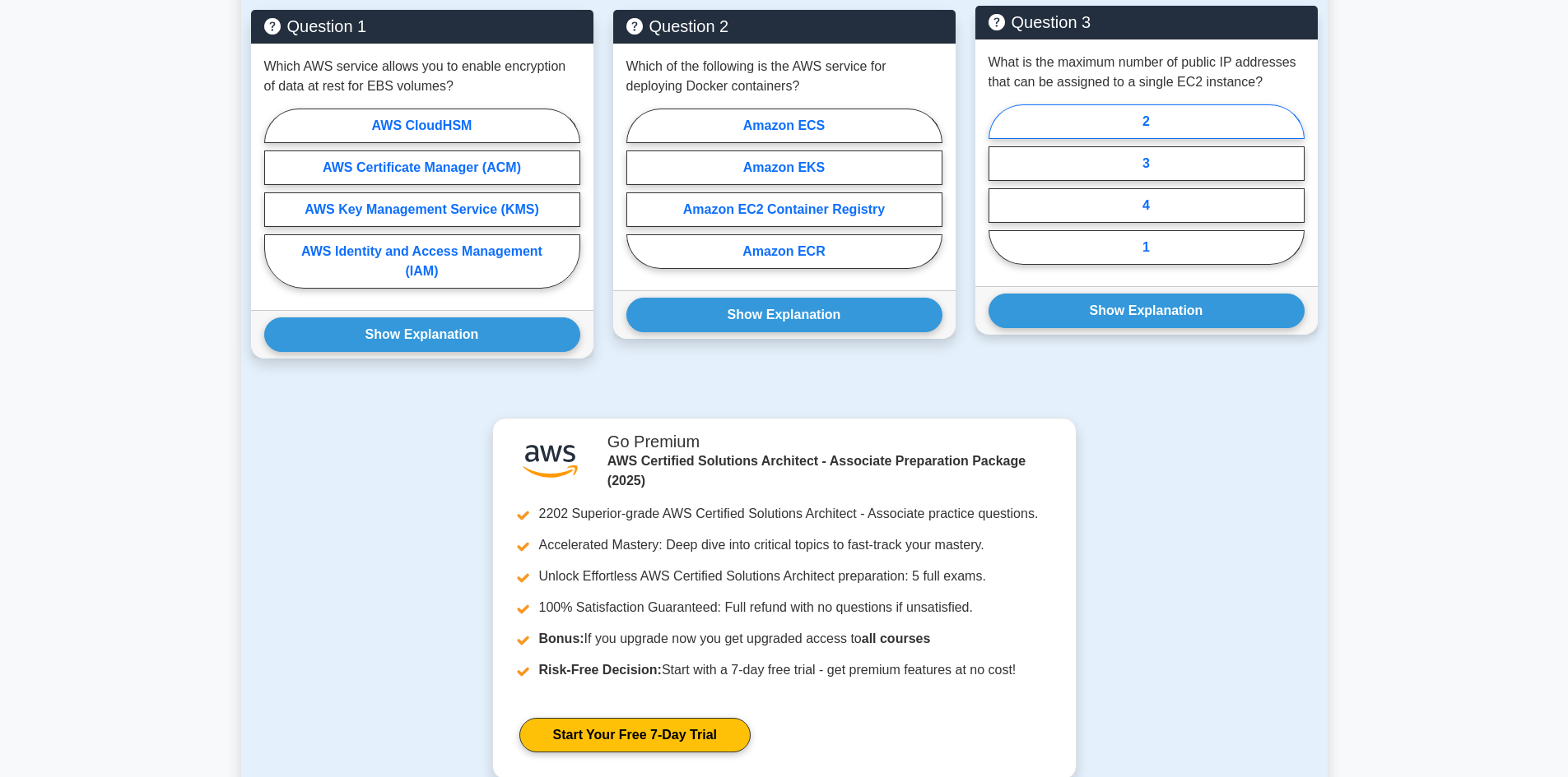
scroll to position [1096, 0]
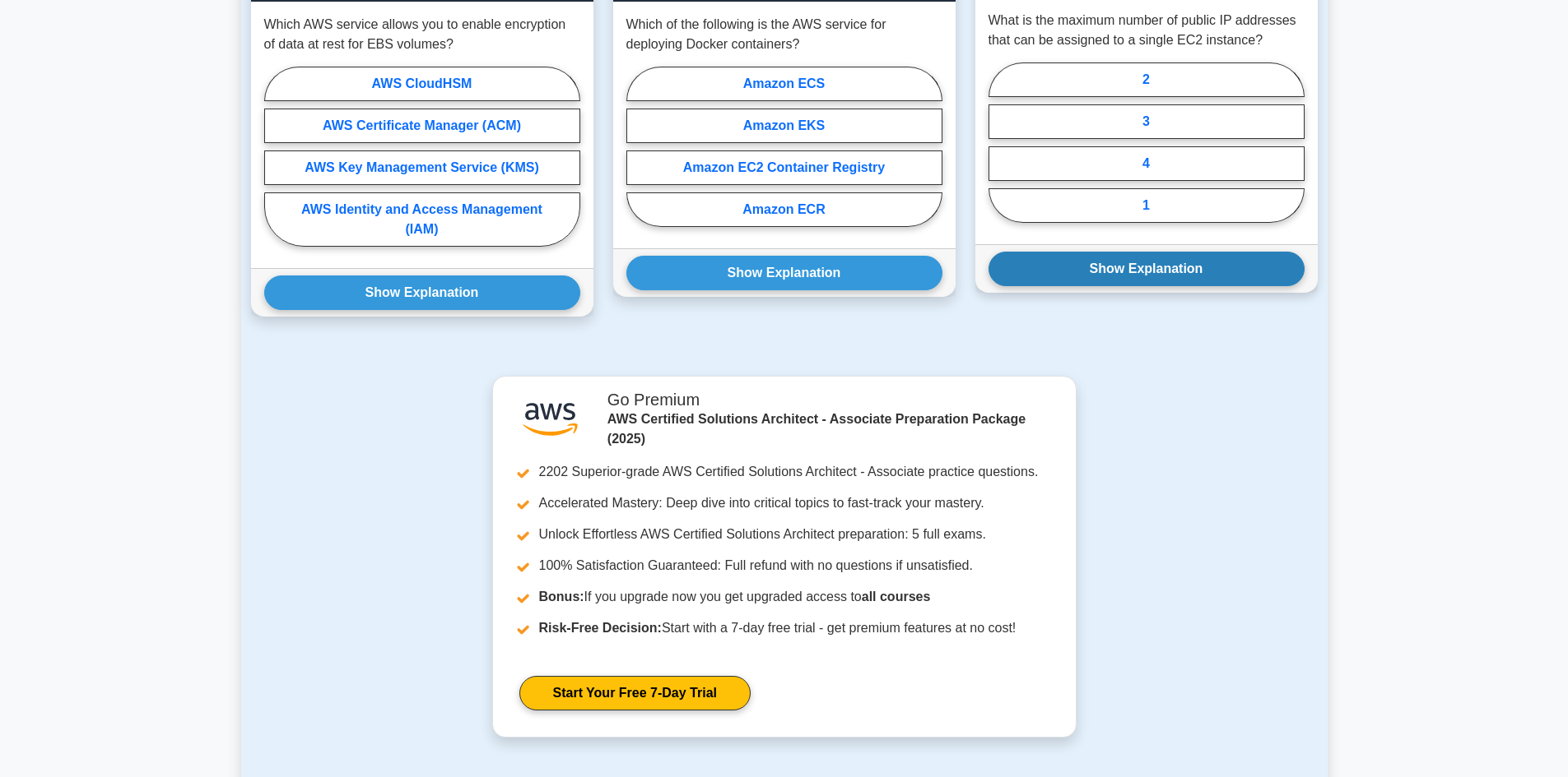
click at [1253, 267] on button "Show Explanation" at bounding box center [1146, 268] width 316 height 34
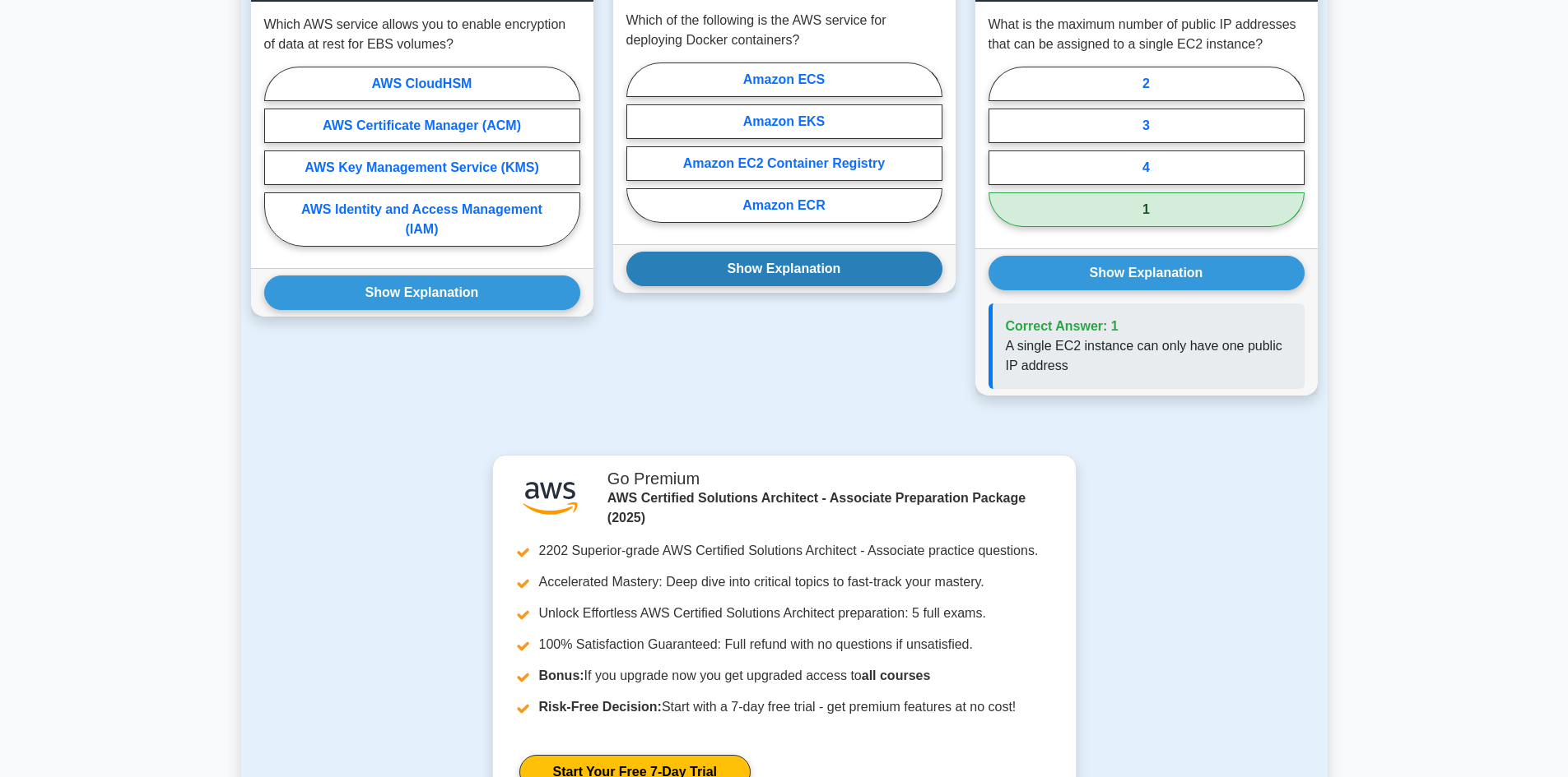
click at [843, 262] on button "Show Explanation" at bounding box center [784, 268] width 316 height 34
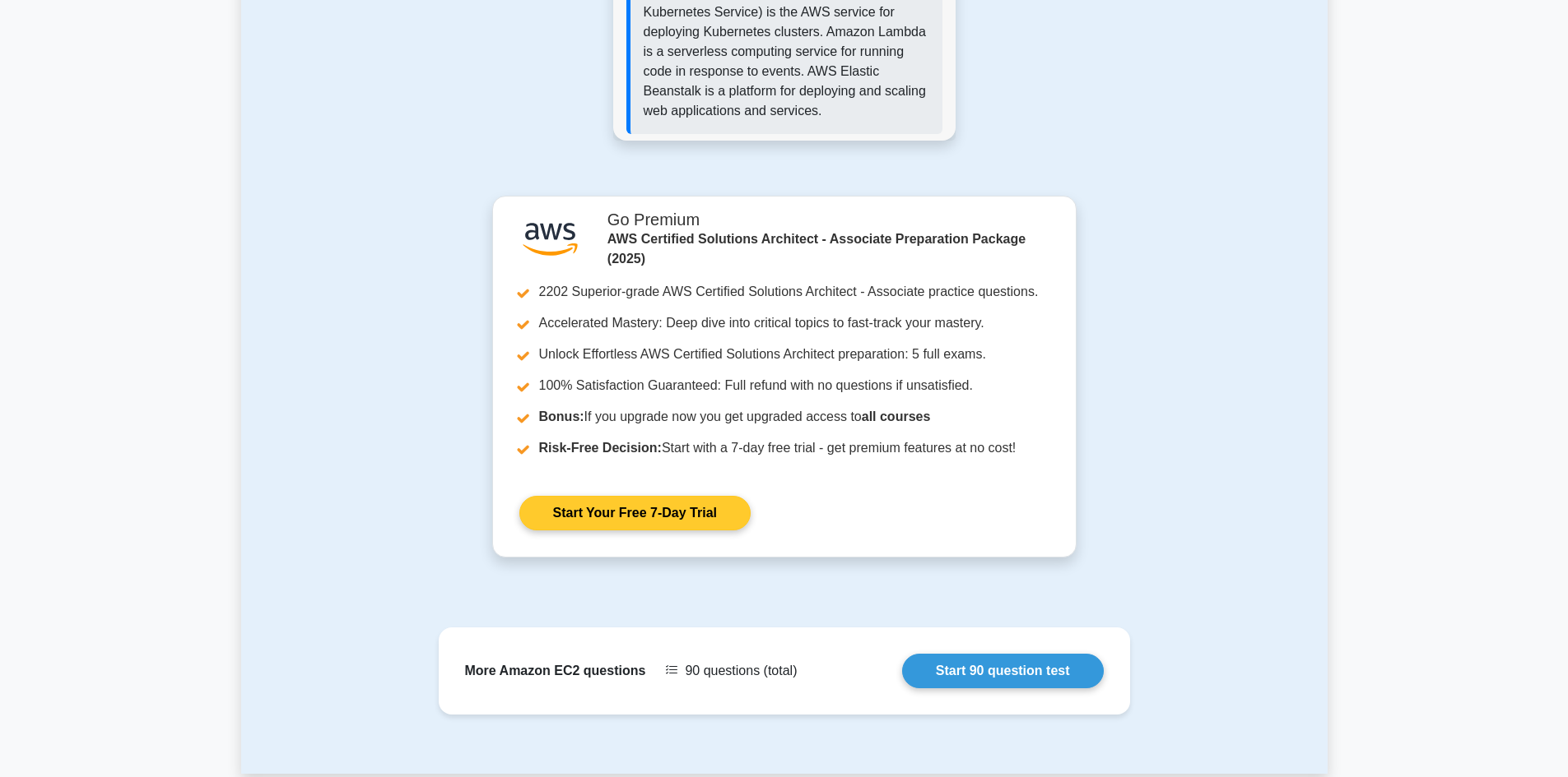
scroll to position [1645, 0]
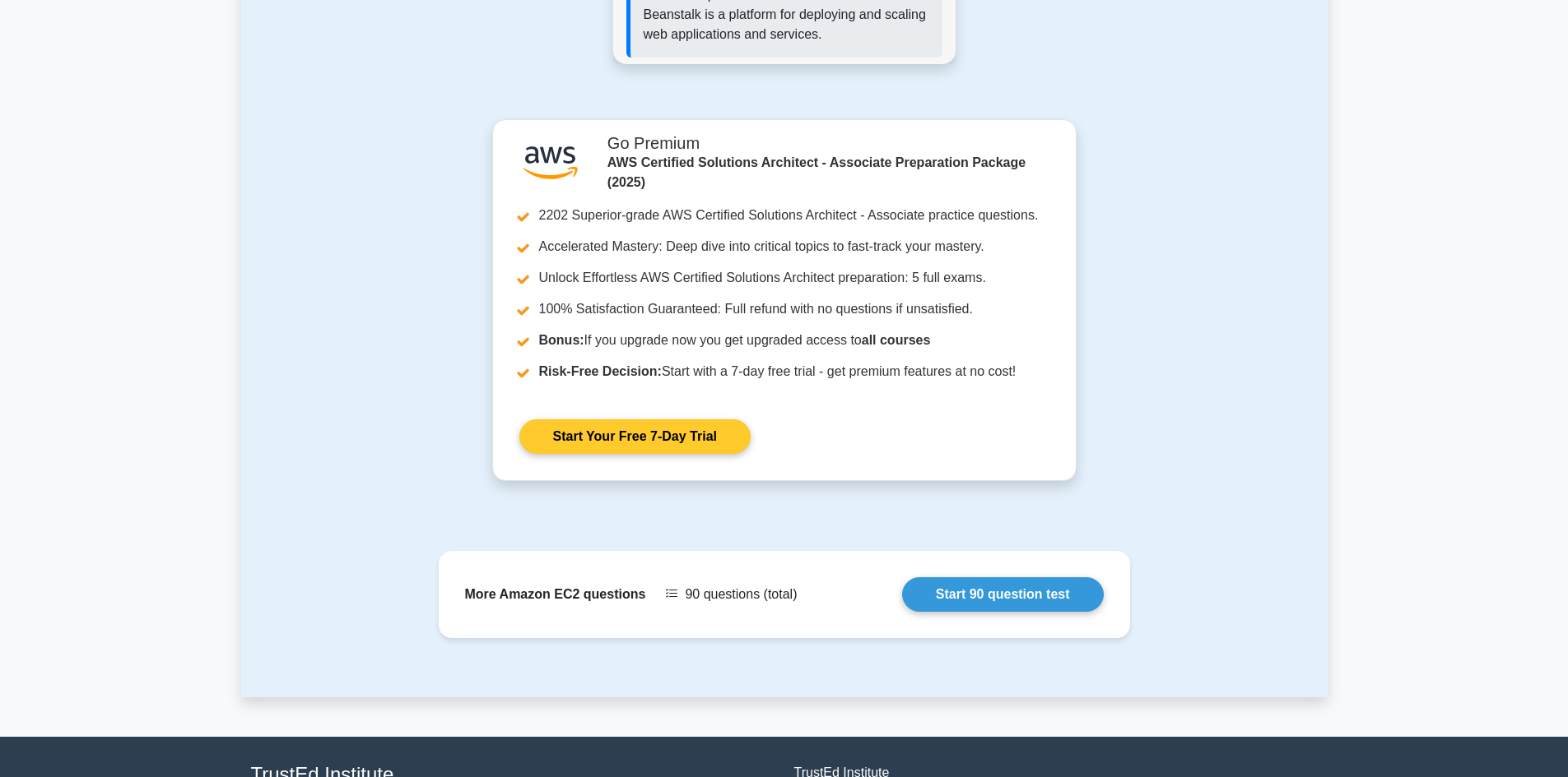
click at [693, 442] on link "Start Your Free 7-Day Trial" at bounding box center [635, 436] width 232 height 34
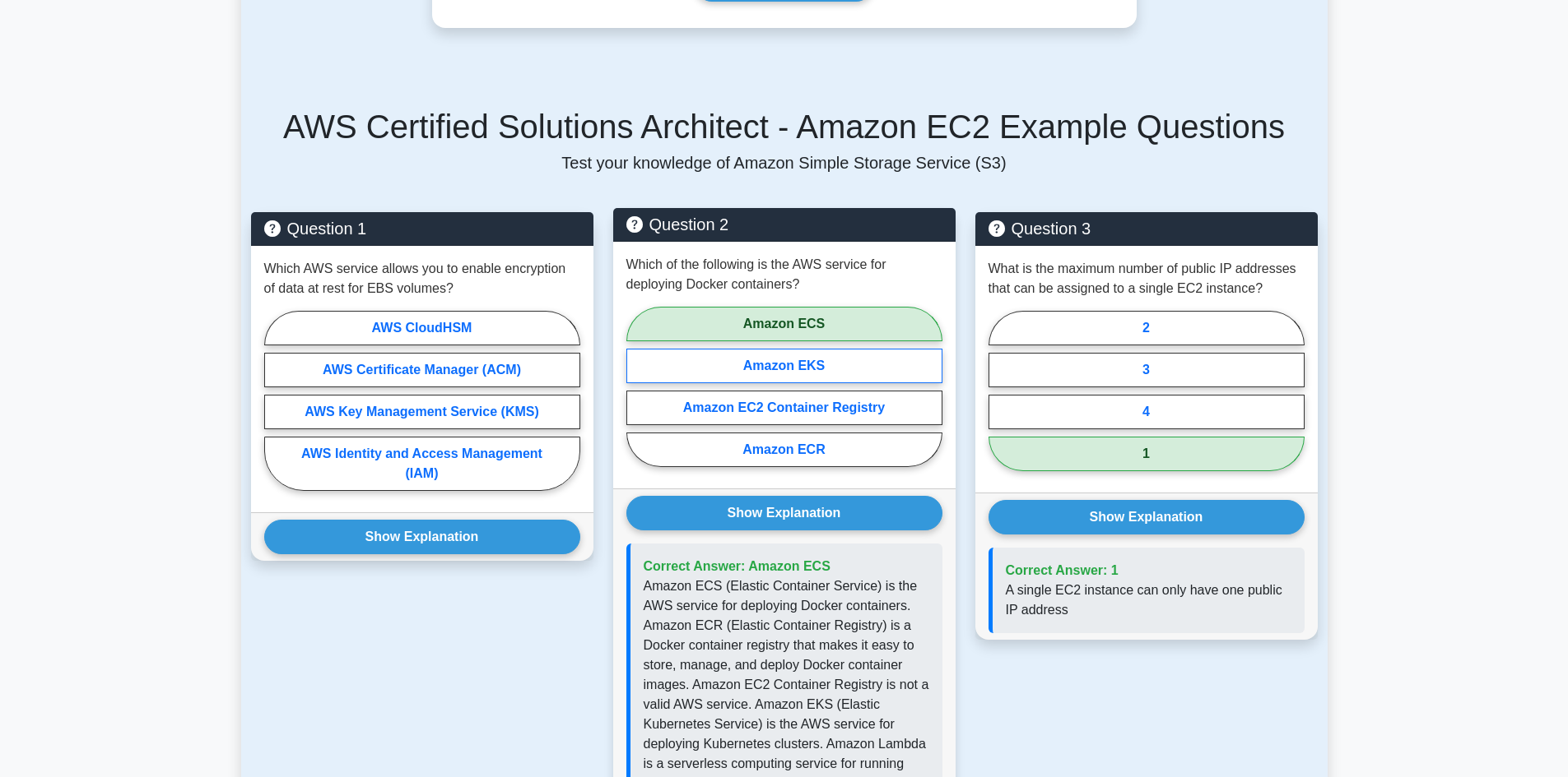
scroll to position [827, 0]
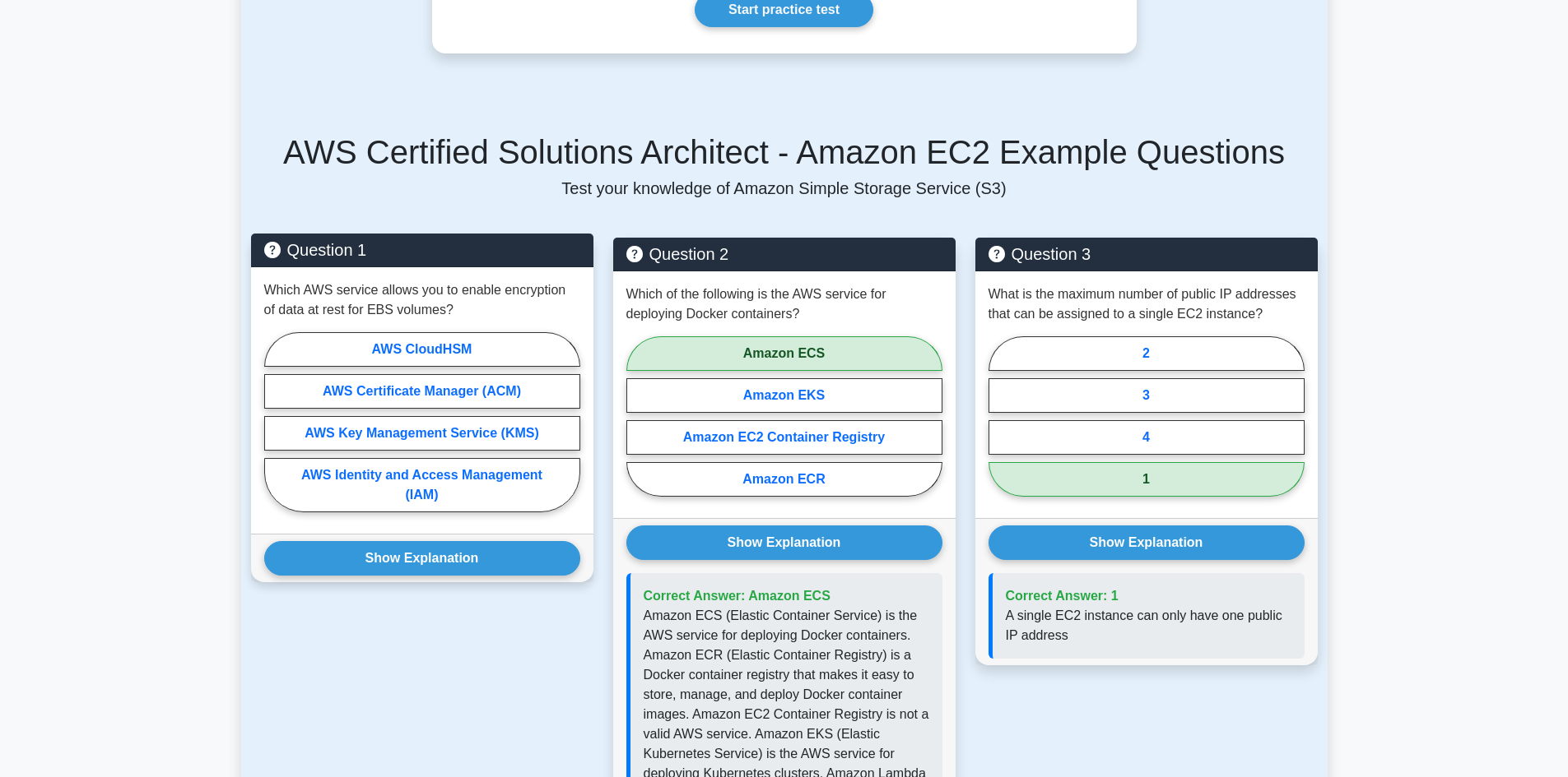
click at [497, 530] on div "Which AWS service allows you to enable encryption of data at rest for EBS volum…" at bounding box center [422, 401] width 342 height 267
drag, startPoint x: 498, startPoint y: 540, endPoint x: 493, endPoint y: 562, distance: 22.6
click at [498, 541] on div "Show Explanation Correct Answer: AWS Key Management Service (KMS)" at bounding box center [422, 558] width 342 height 48
click at [493, 561] on button "Show Explanation" at bounding box center [422, 558] width 316 height 34
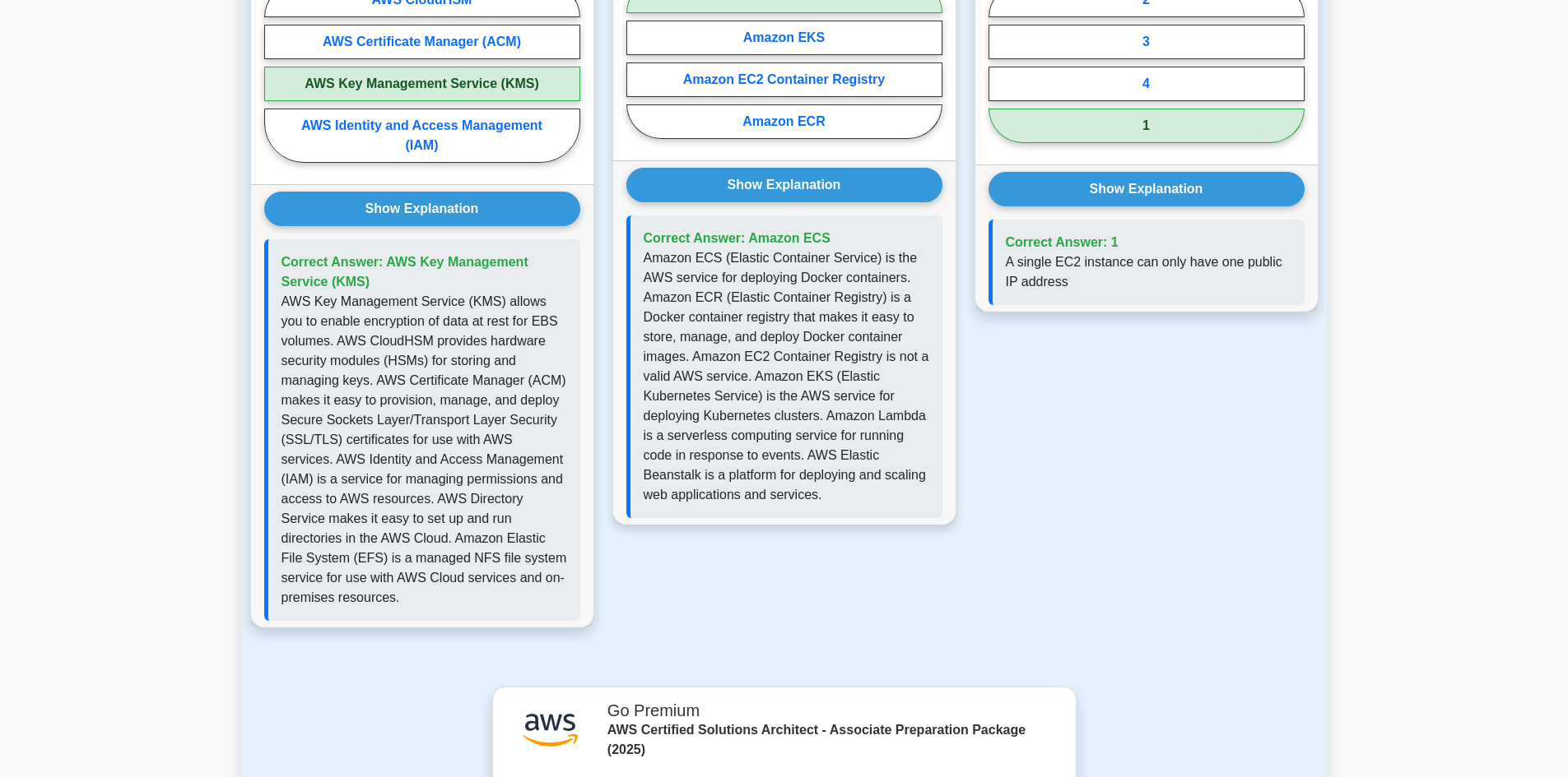
scroll to position [1237, 0]
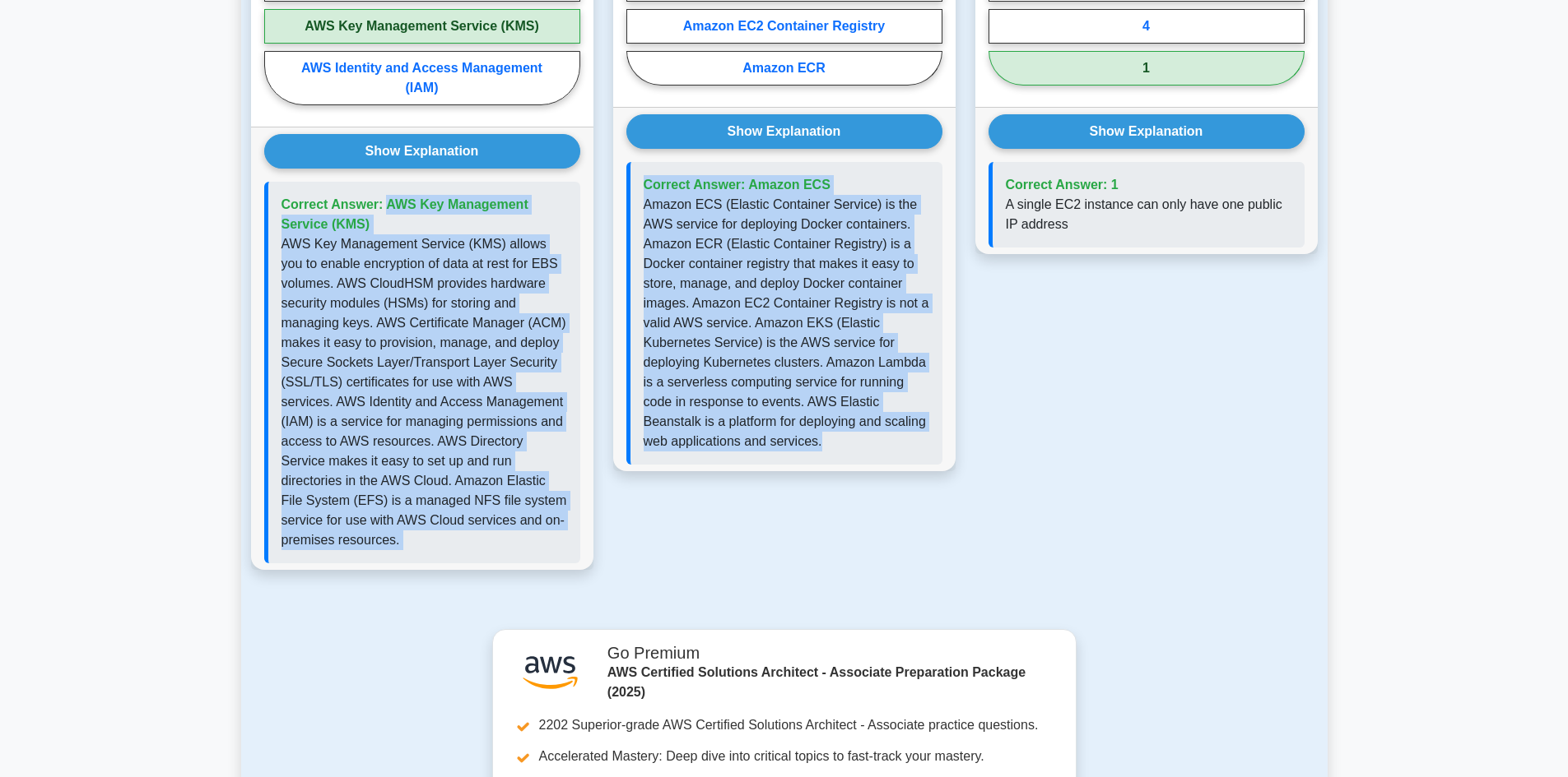
drag, startPoint x: 832, startPoint y: 439, endPoint x: 223, endPoint y: 225, distance: 645.5
click at [248, 210] on div "Question 1 Which AWS service allows you to enable encryption of data at rest fo…" at bounding box center [784, 198] width 1086 height 783
click at [134, 251] on main "Back to AWS Certified Solutions Architect - Associate (AWS Certified Solutions …" at bounding box center [784, 29] width 1568 height 2428
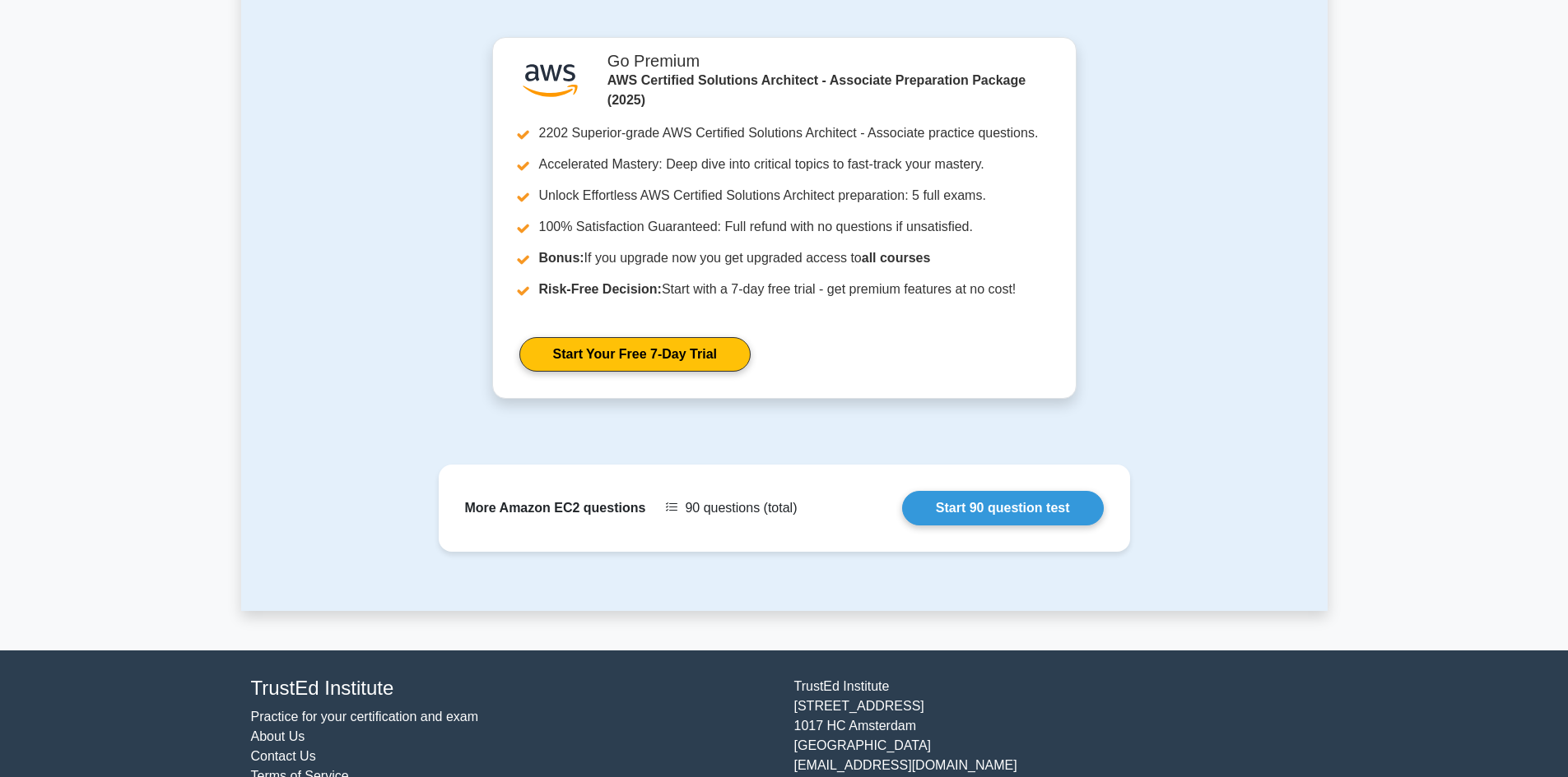
scroll to position [1865, 0]
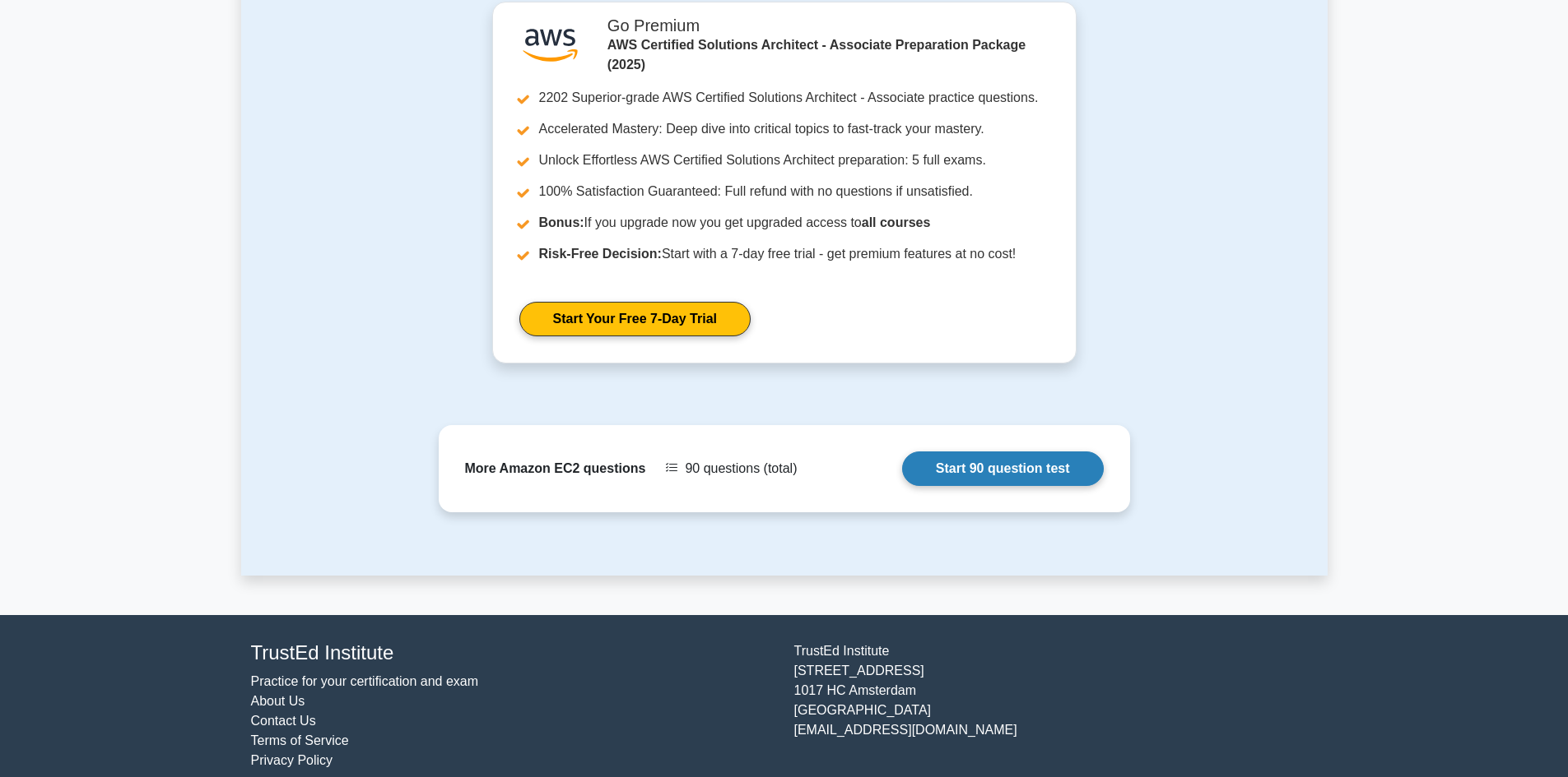
click at [973, 466] on link "Start 90 question test" at bounding box center [1003, 468] width 202 height 34
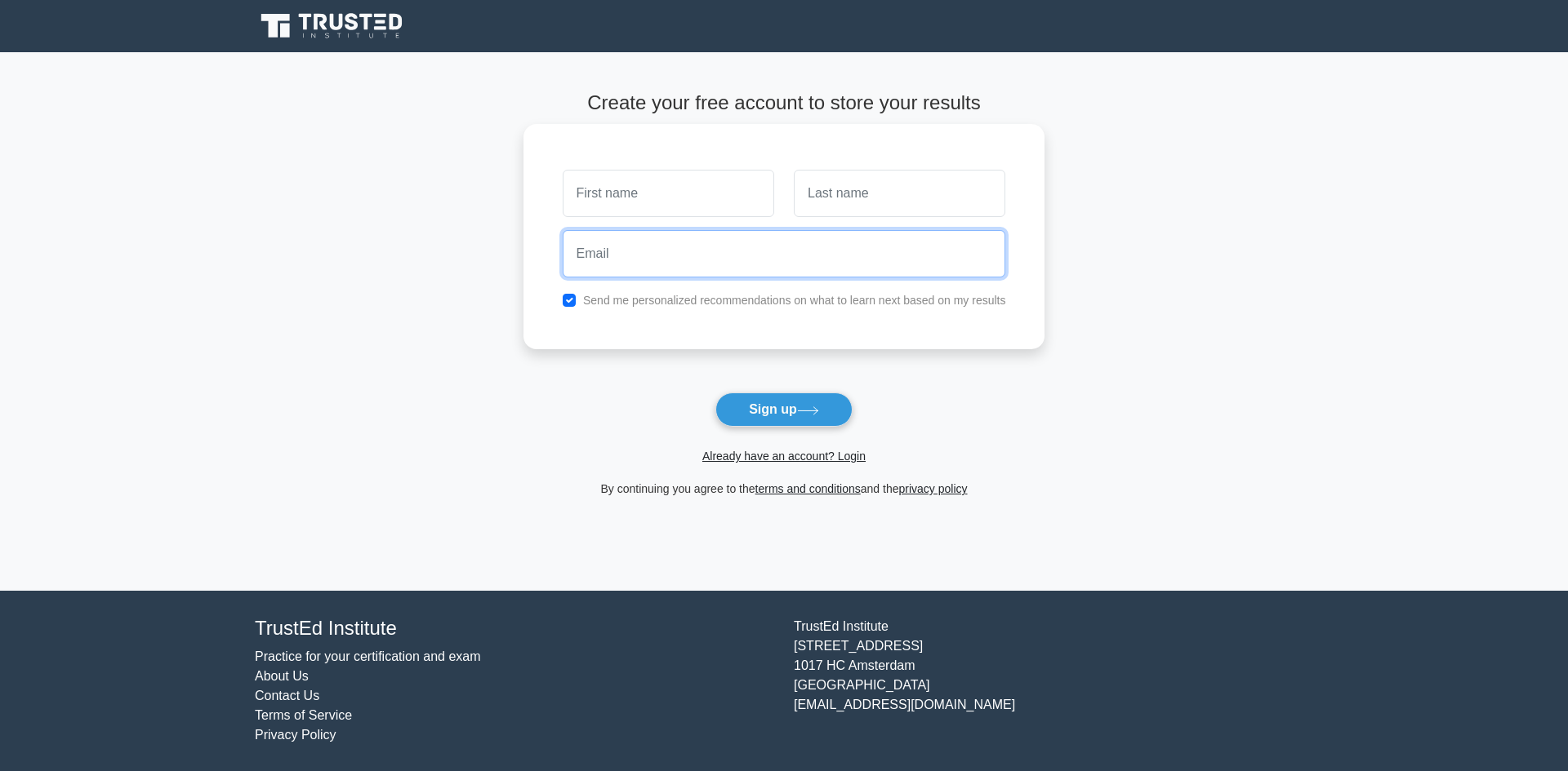
click at [756, 256] on input "email" at bounding box center [784, 253] width 443 height 47
click at [845, 191] on input "text" at bounding box center [899, 193] width 212 height 47
